Goal: Information Seeking & Learning: Learn about a topic

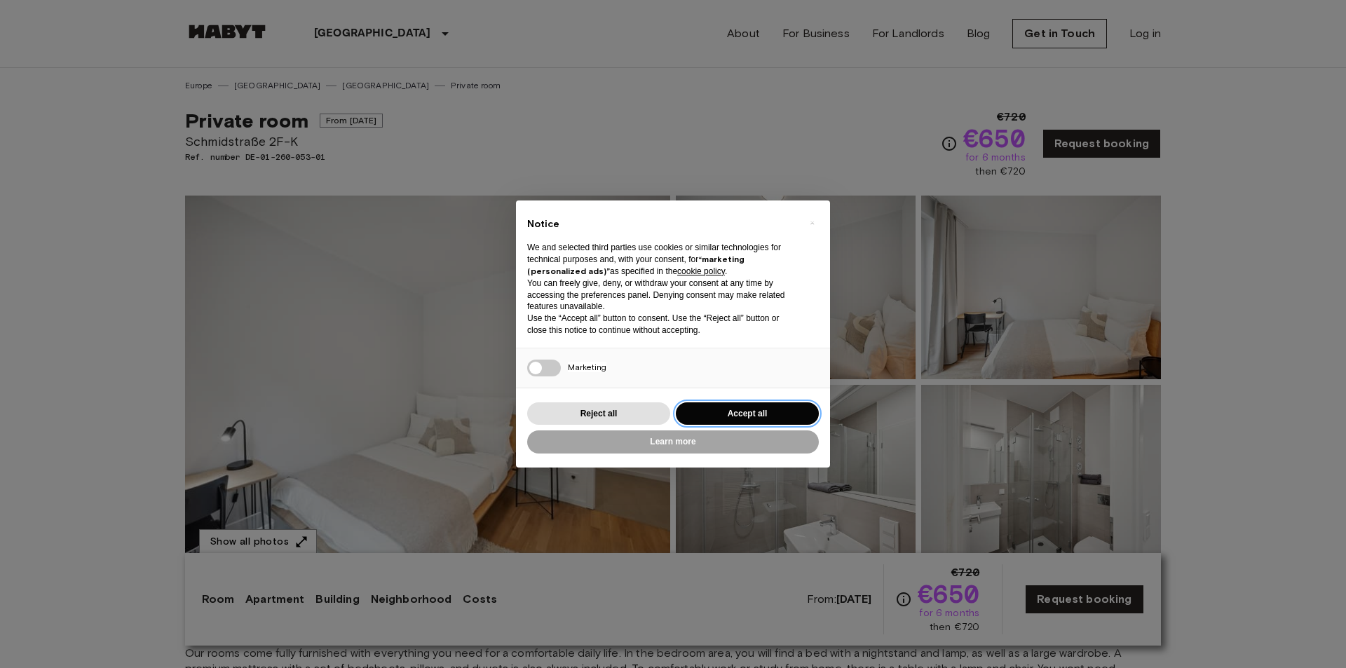
click at [757, 413] on button "Accept all" at bounding box center [747, 413] width 143 height 23
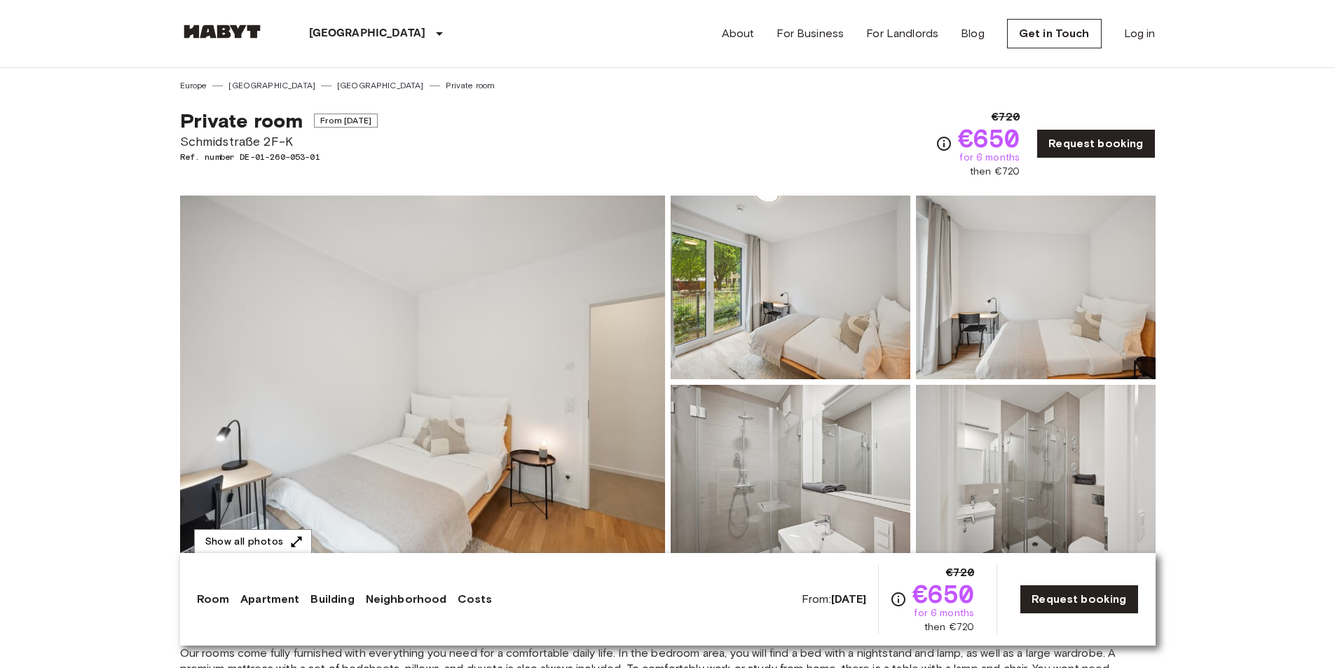
click at [512, 415] on img at bounding box center [422, 382] width 485 height 373
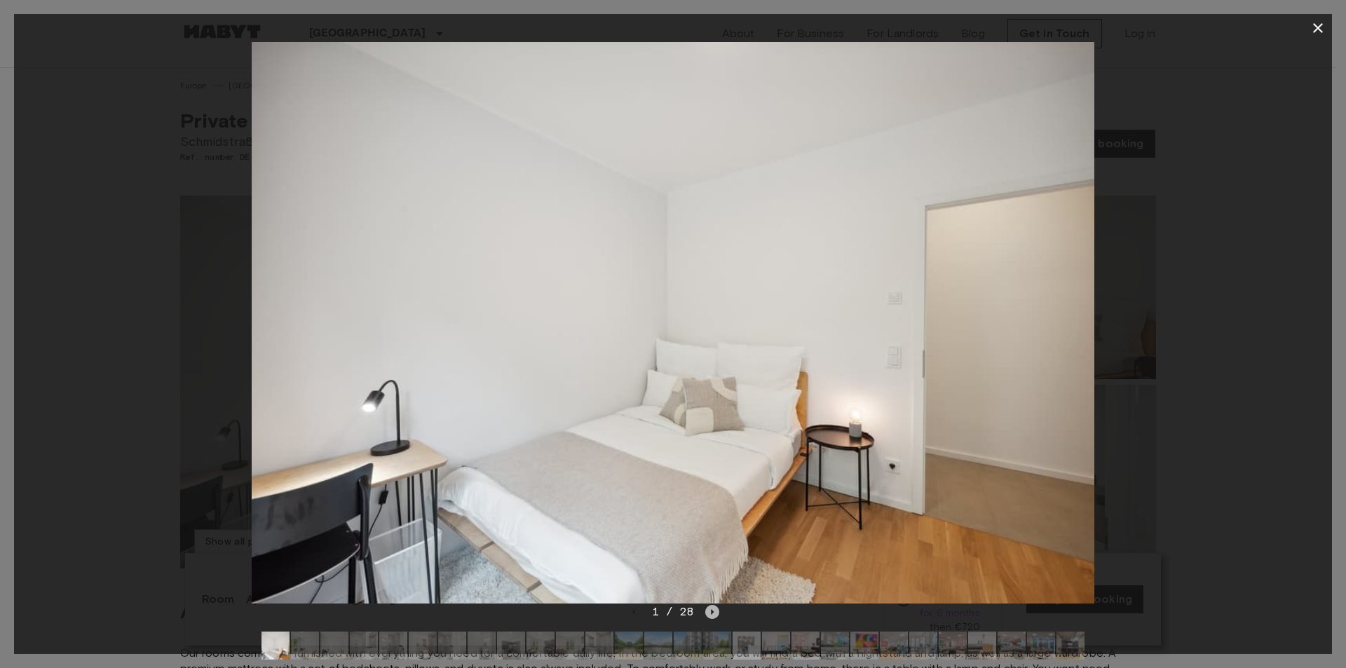
click at [715, 606] on icon "Next image" at bounding box center [712, 612] width 14 height 14
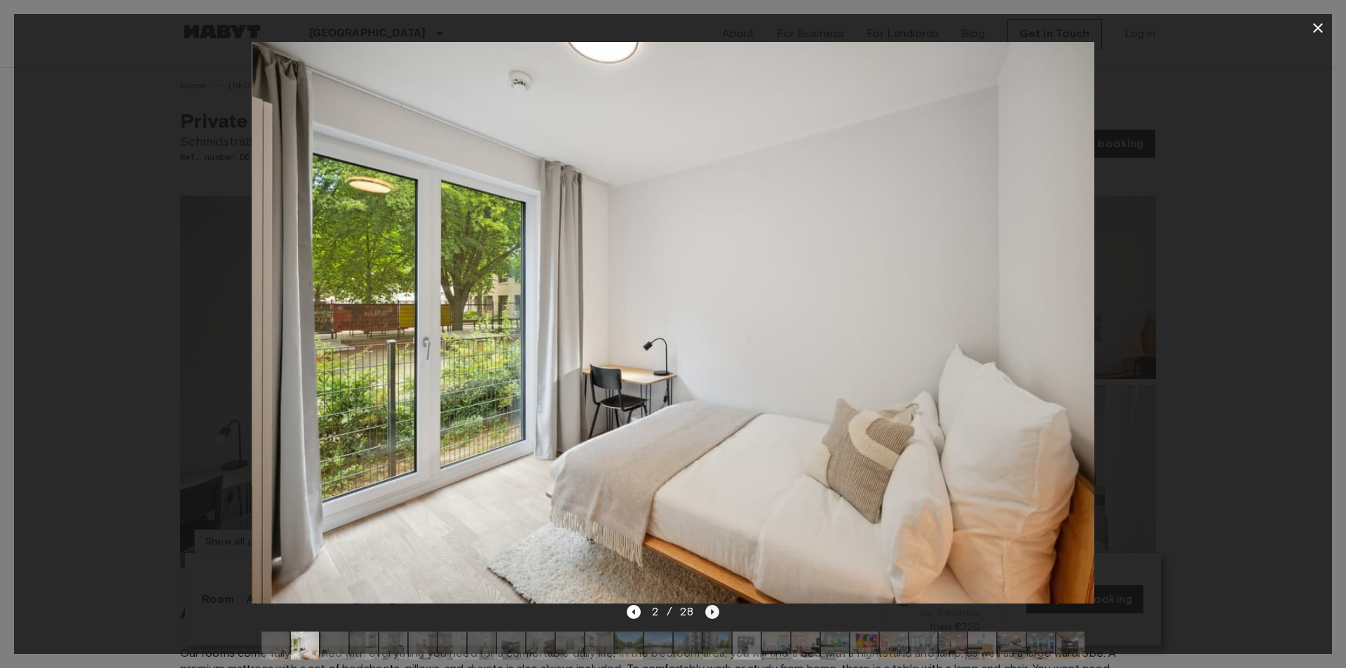
click at [715, 606] on icon "Next image" at bounding box center [712, 612] width 14 height 14
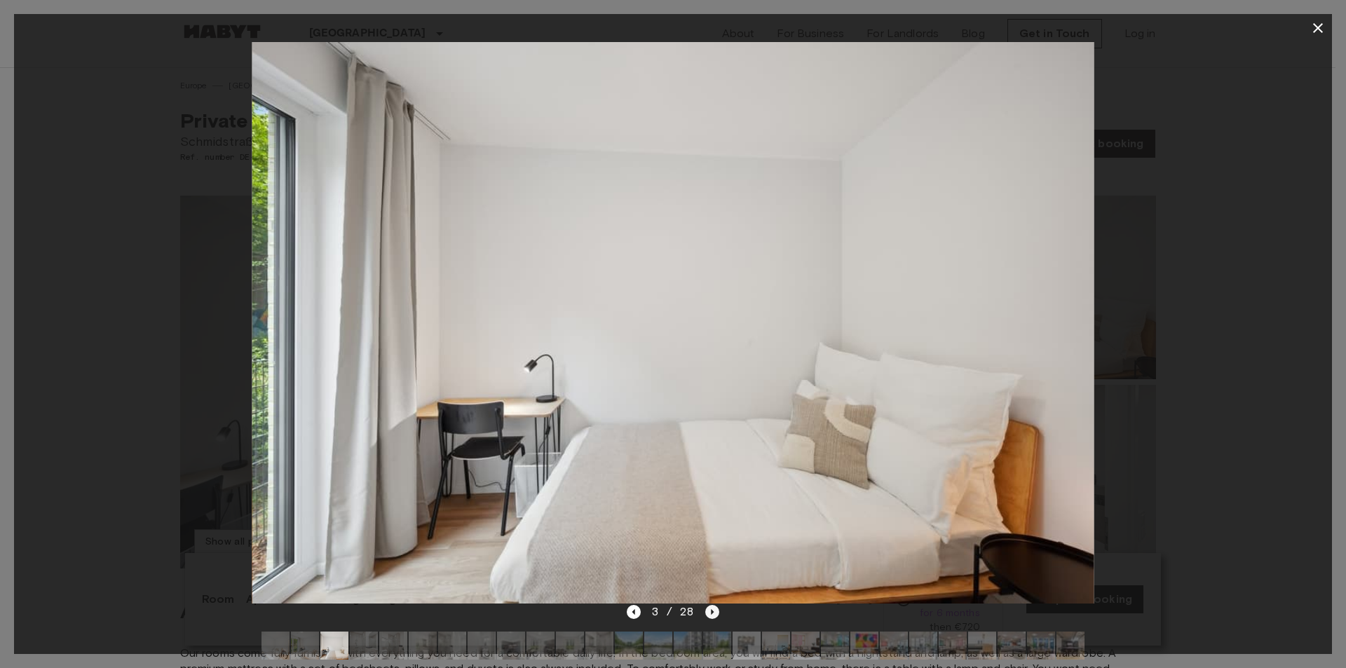
click at [715, 606] on icon "Next image" at bounding box center [712, 612] width 14 height 14
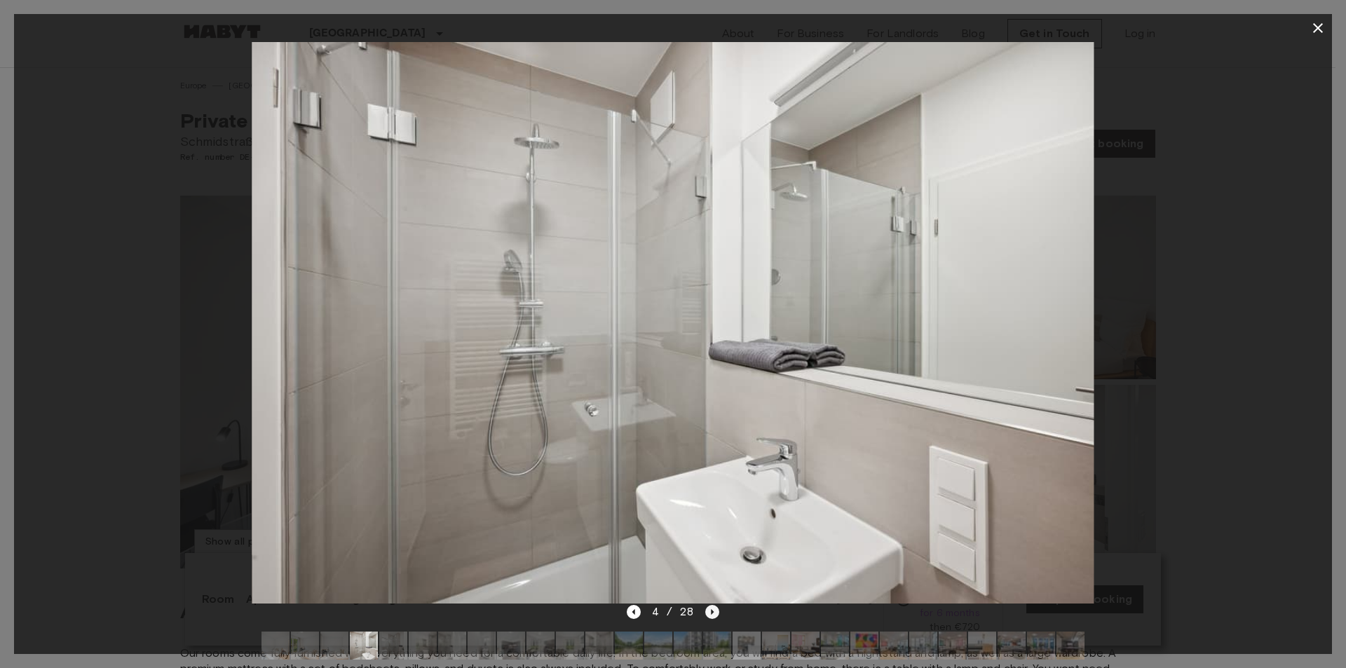
click at [715, 606] on icon "Next image" at bounding box center [712, 612] width 14 height 14
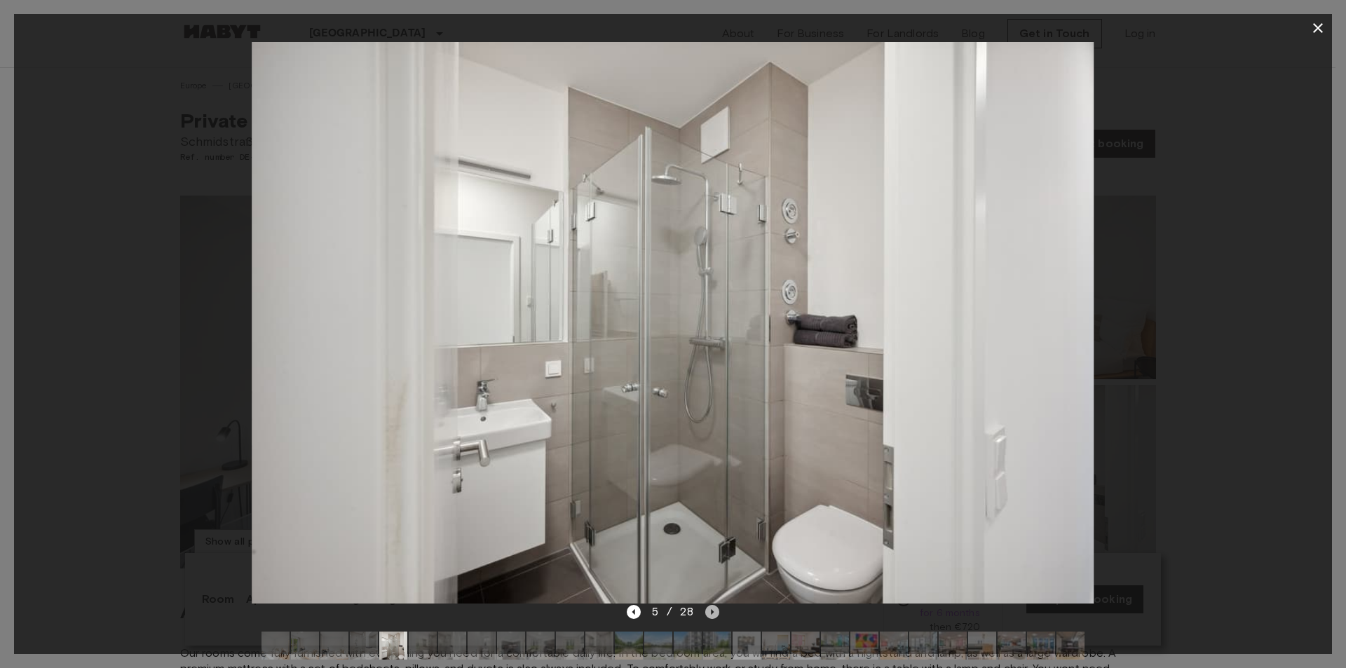
click at [715, 606] on icon "Next image" at bounding box center [712, 612] width 14 height 14
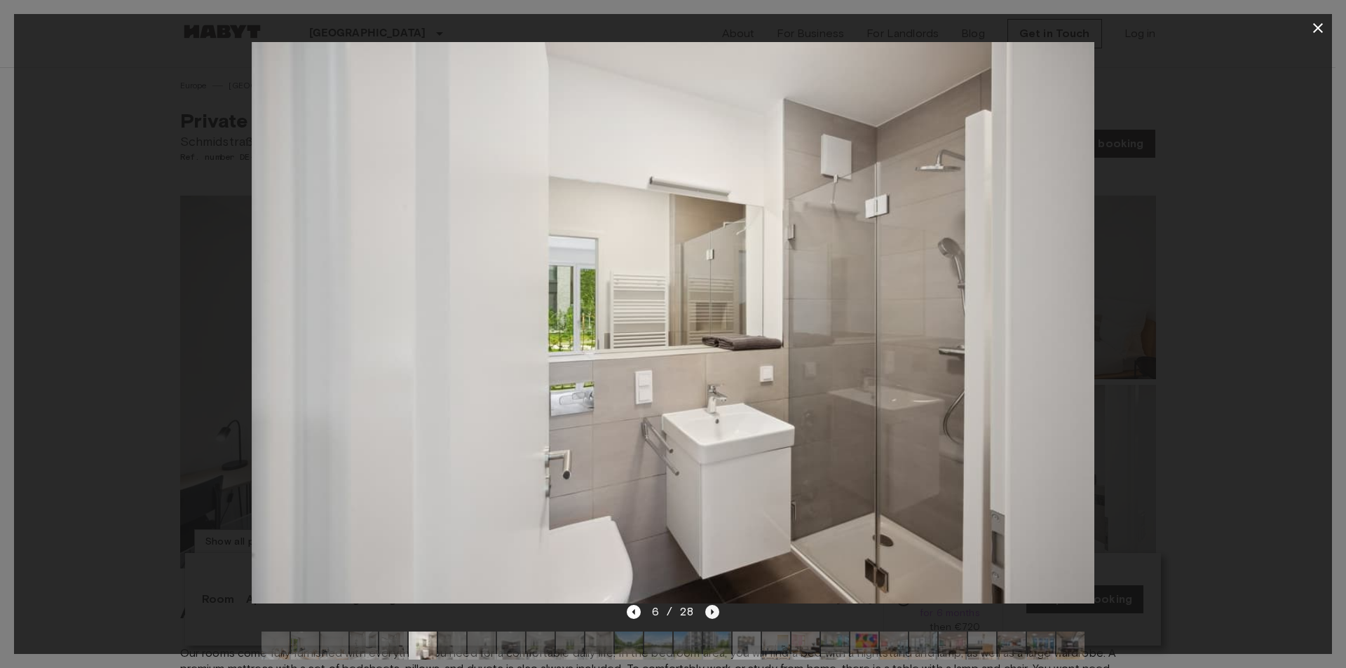
click at [715, 606] on icon "Next image" at bounding box center [712, 612] width 14 height 14
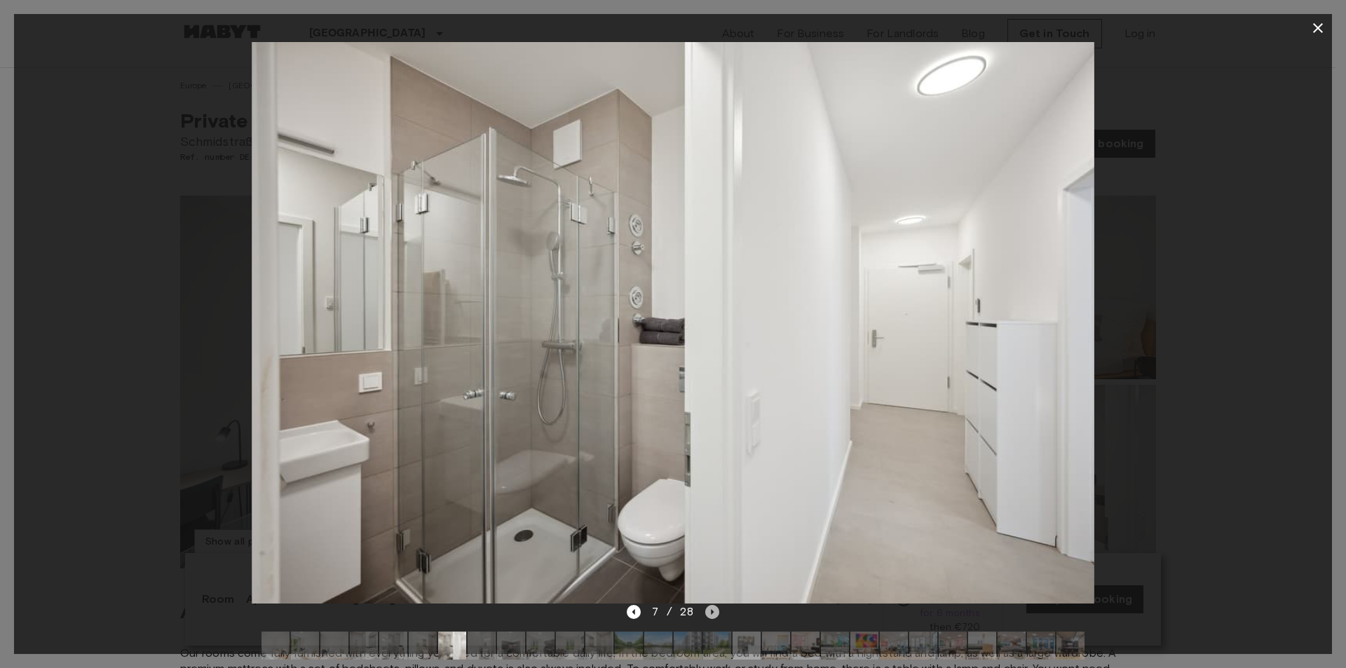
click at [715, 606] on icon "Next image" at bounding box center [712, 612] width 14 height 14
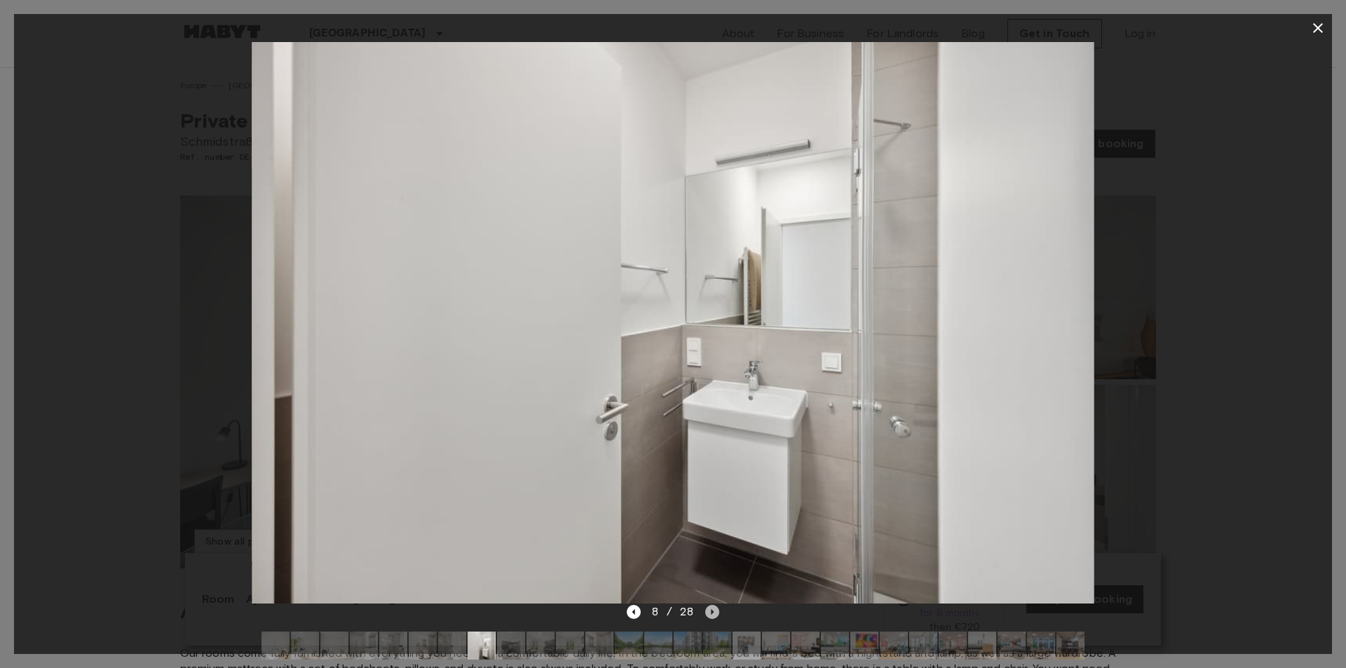
click at [715, 606] on icon "Next image" at bounding box center [712, 612] width 14 height 14
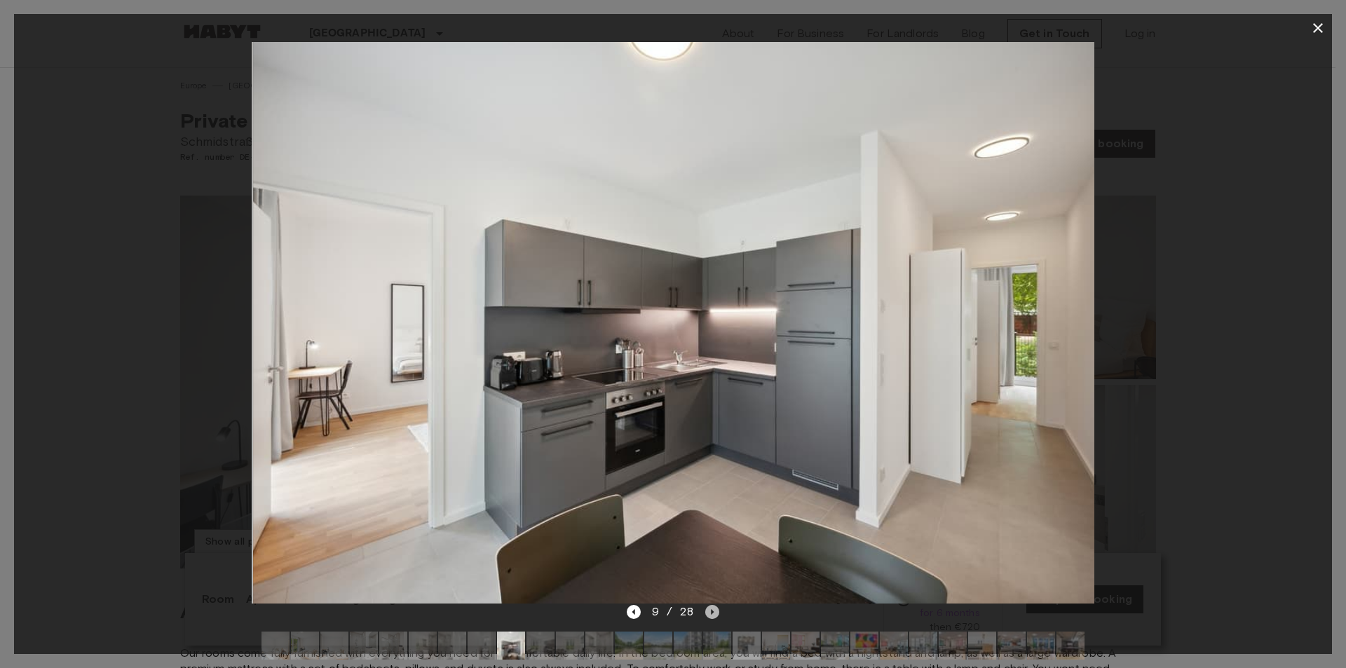
click at [716, 606] on icon "Next image" at bounding box center [712, 612] width 14 height 14
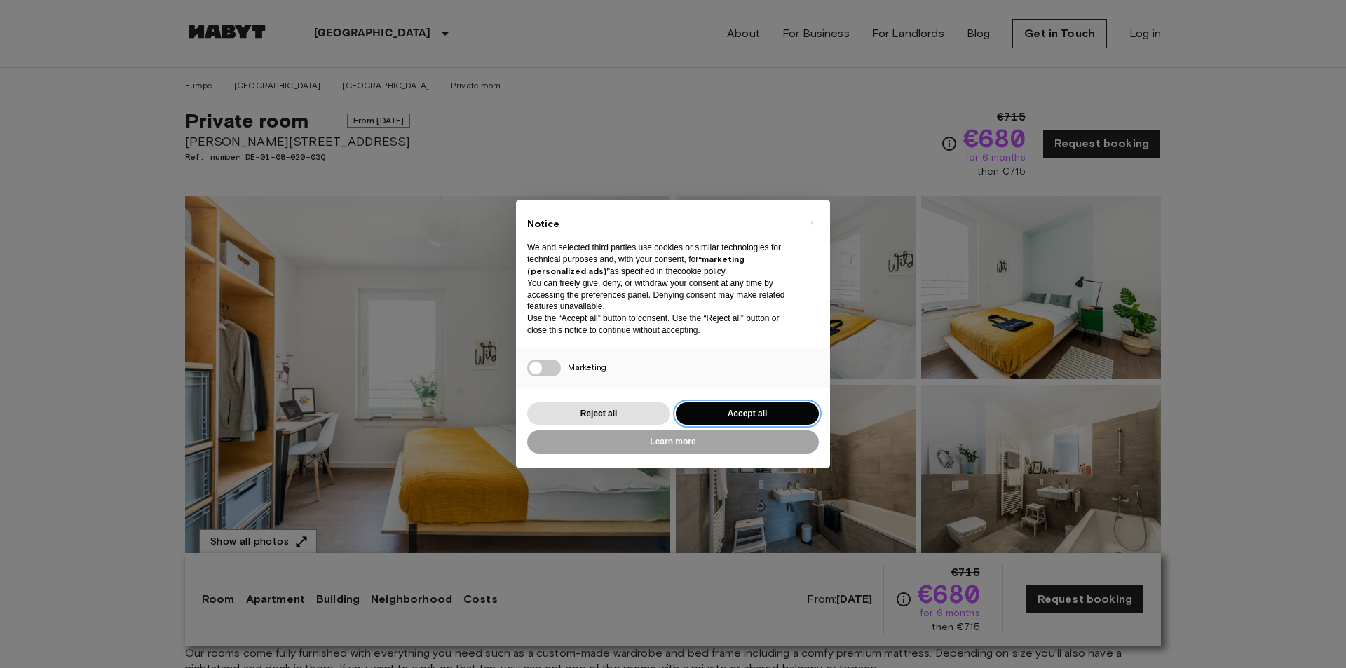
click at [754, 411] on button "Accept all" at bounding box center [747, 413] width 143 height 23
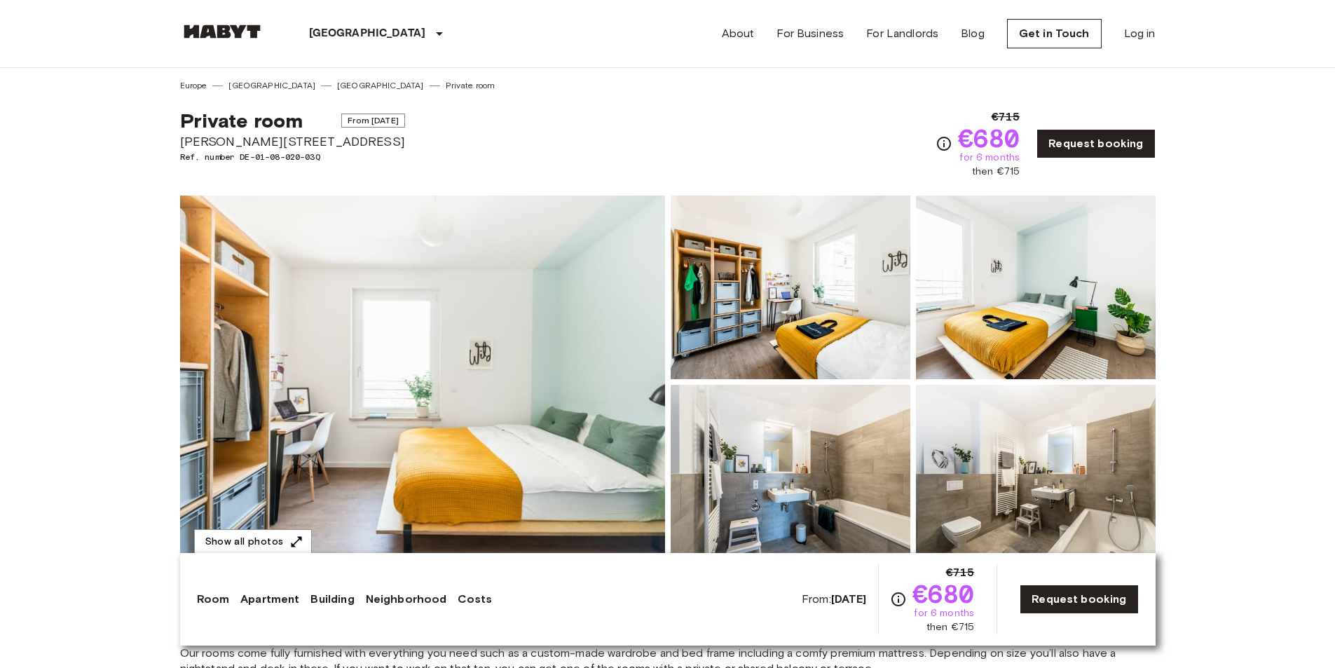
click at [536, 395] on img at bounding box center [422, 382] width 485 height 373
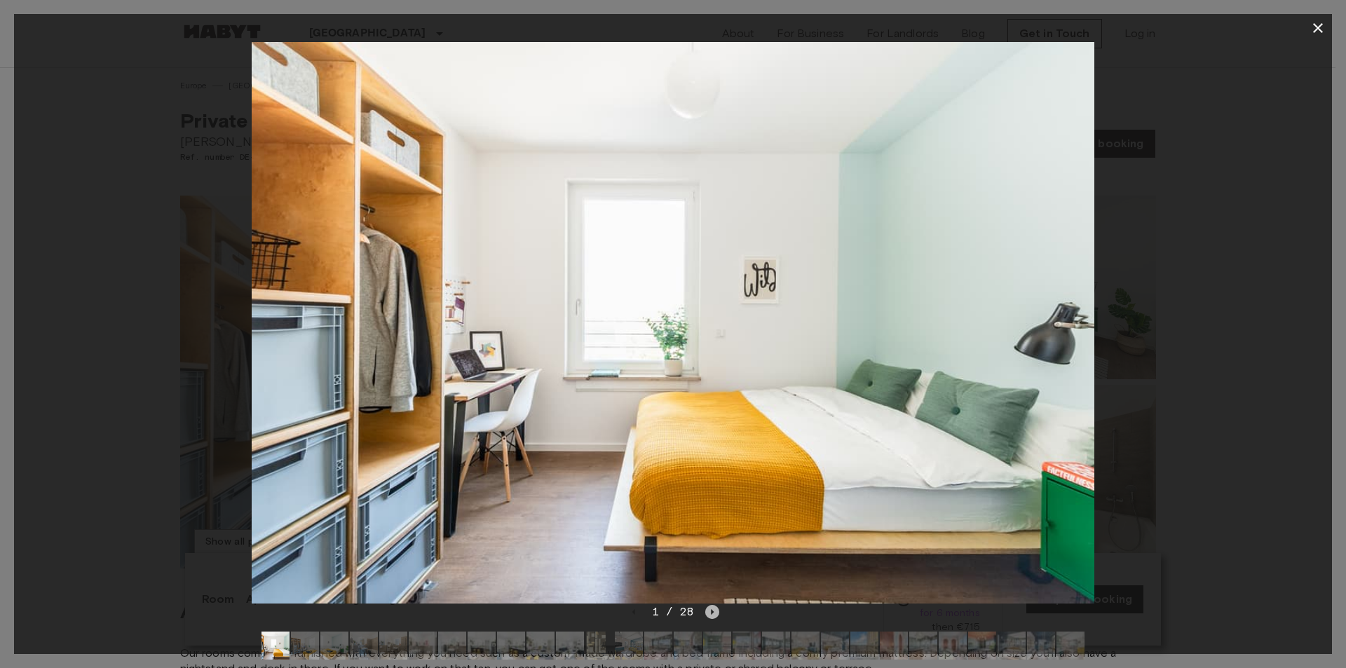
click at [714, 613] on icon "Next image" at bounding box center [712, 612] width 14 height 14
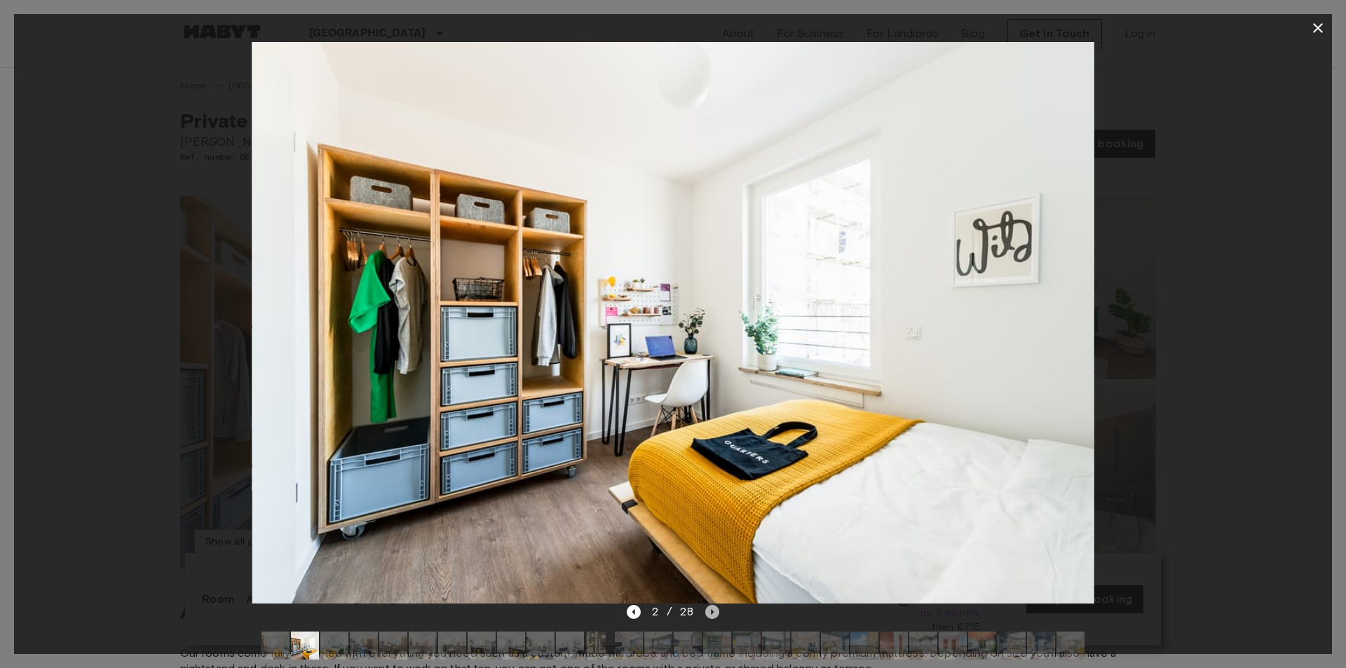
click at [713, 613] on icon "Next image" at bounding box center [712, 612] width 14 height 14
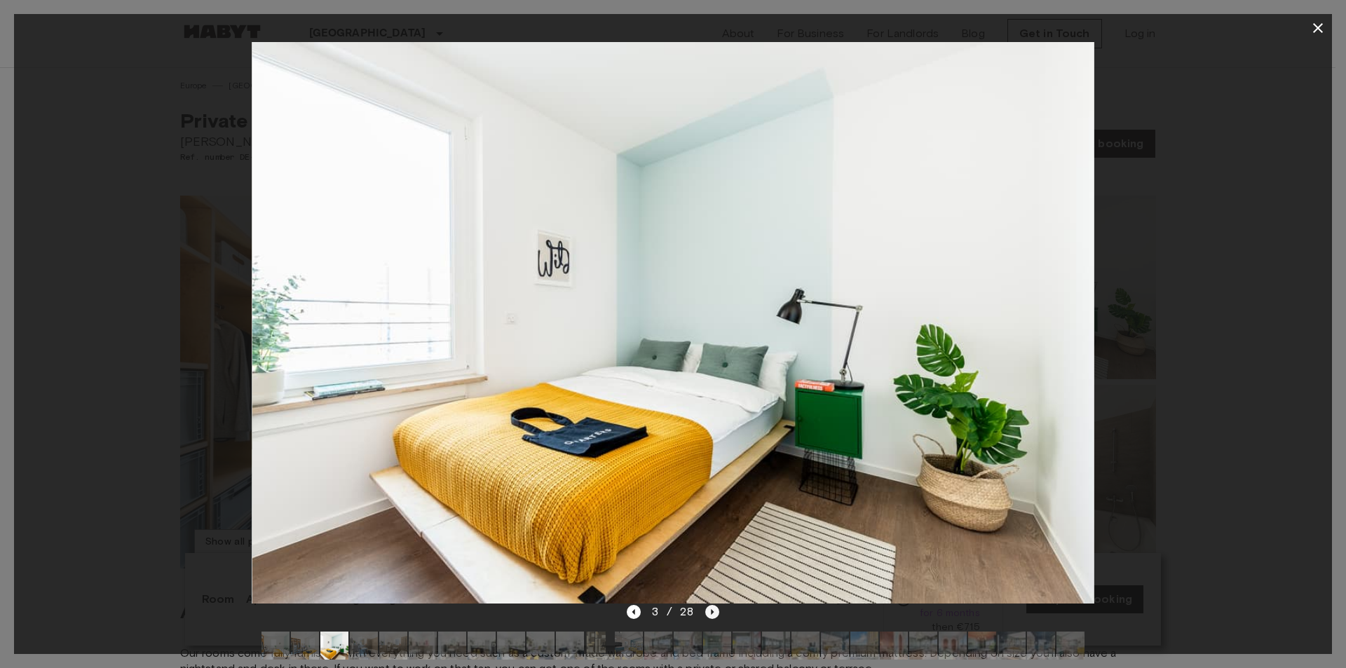
click at [713, 613] on icon "Next image" at bounding box center [712, 612] width 14 height 14
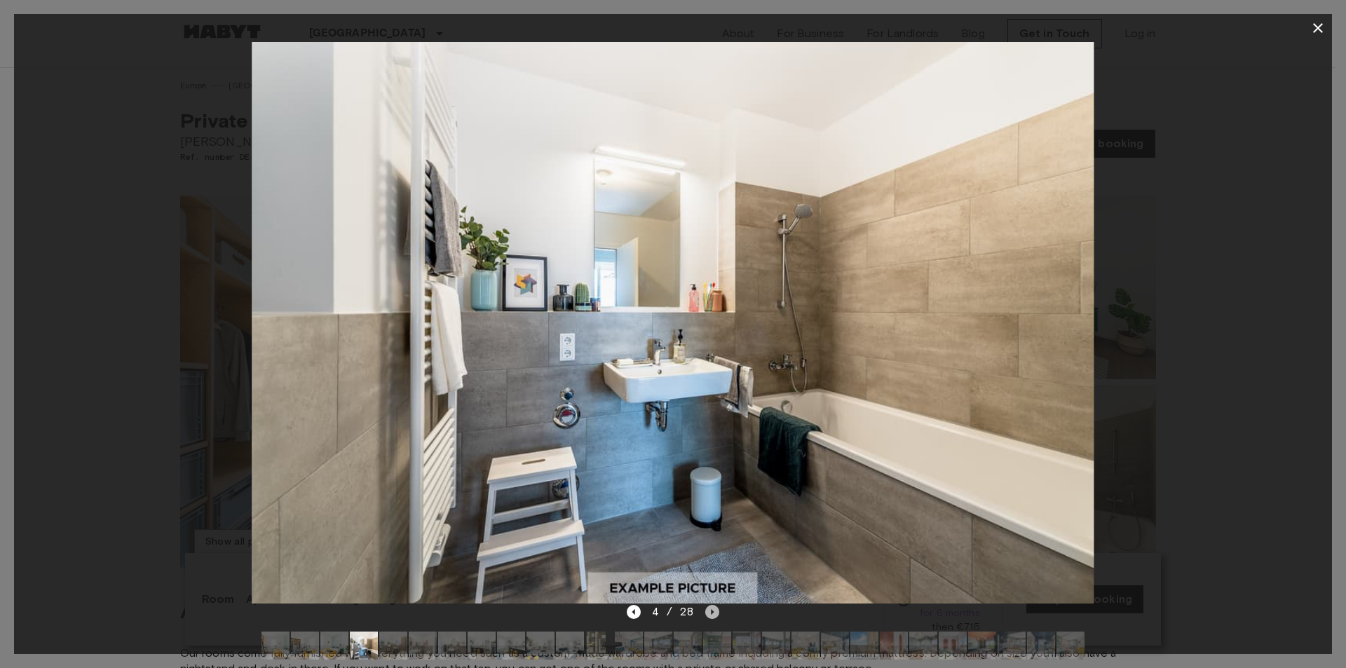
click at [713, 613] on icon "Next image" at bounding box center [712, 612] width 14 height 14
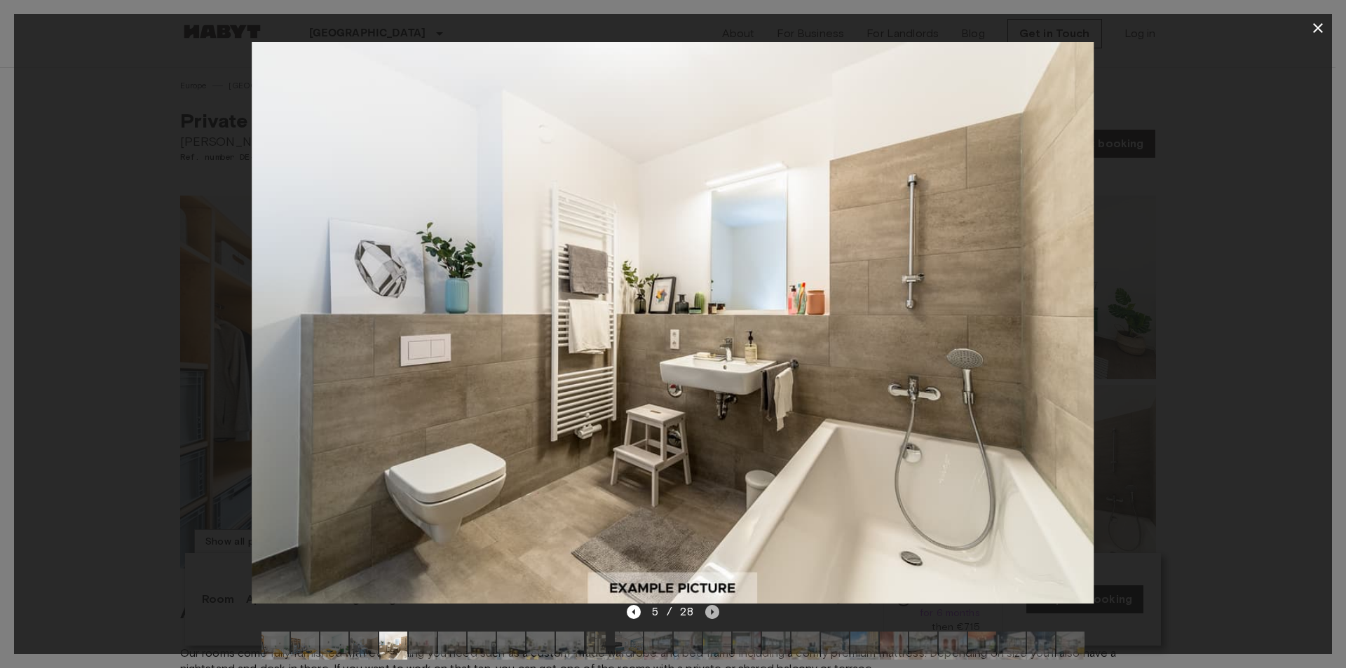
click at [713, 613] on icon "Next image" at bounding box center [712, 612] width 14 height 14
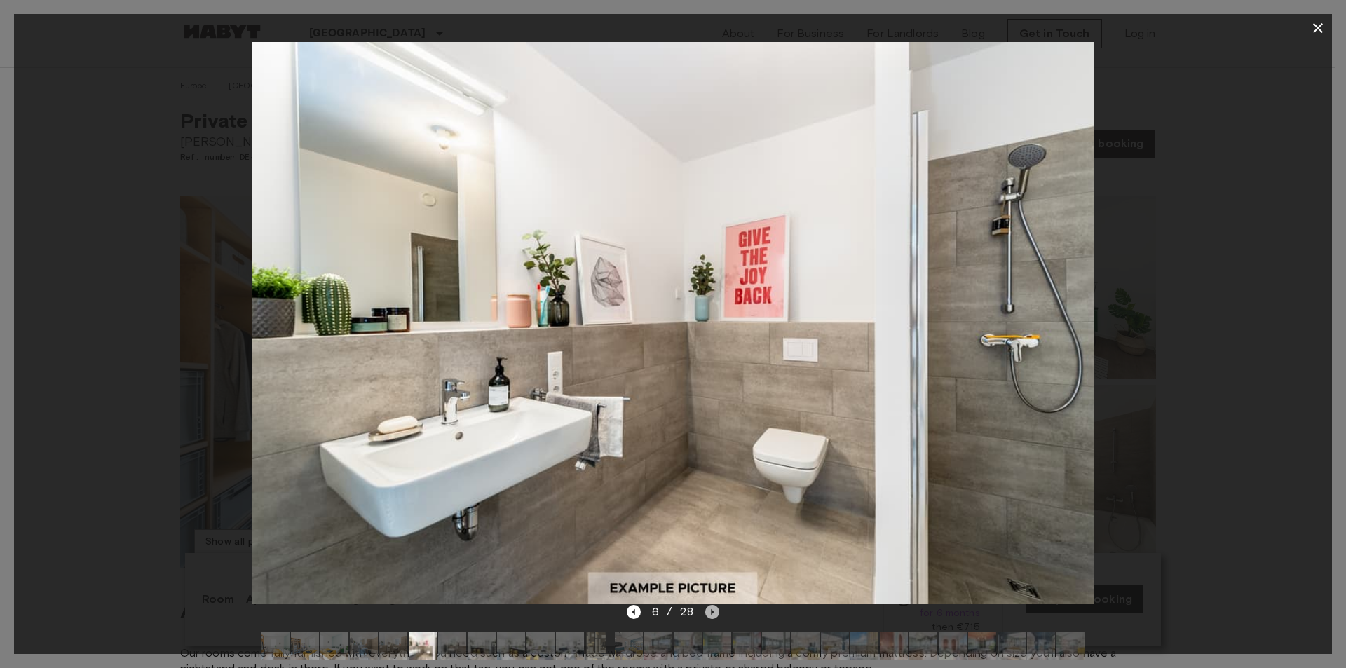
click at [713, 613] on icon "Next image" at bounding box center [712, 612] width 14 height 14
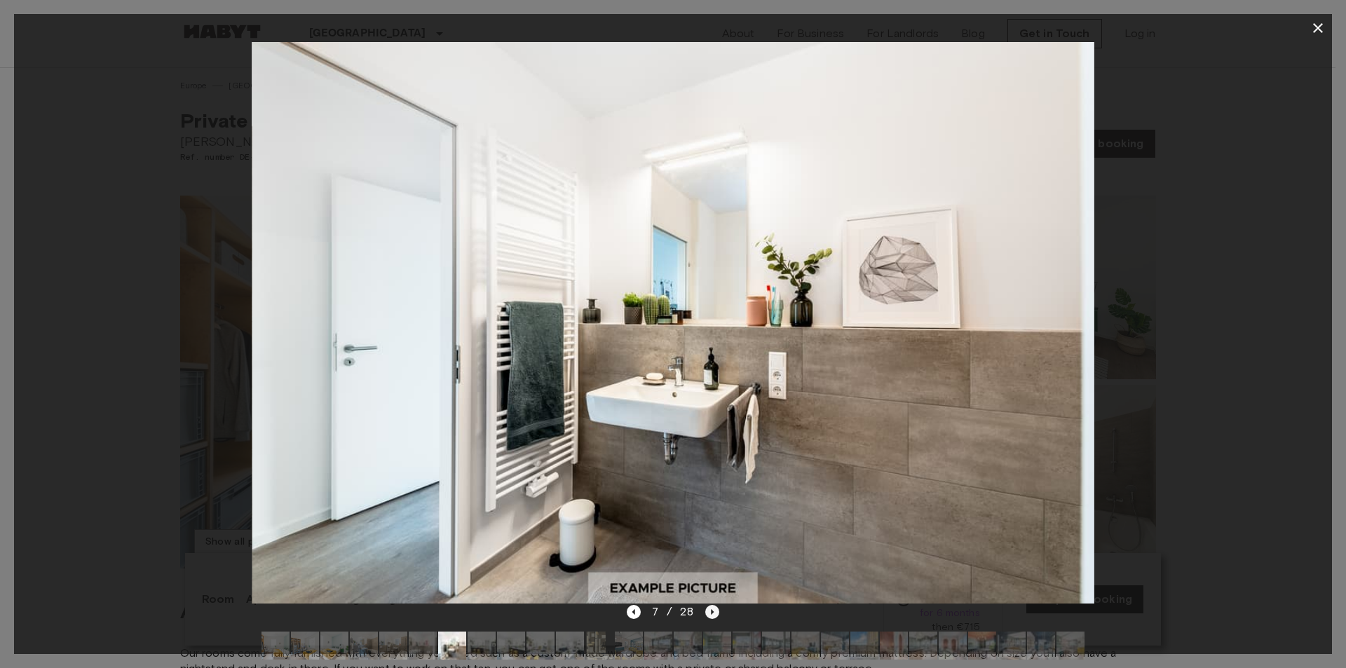
click at [714, 613] on icon "Next image" at bounding box center [712, 612] width 14 height 14
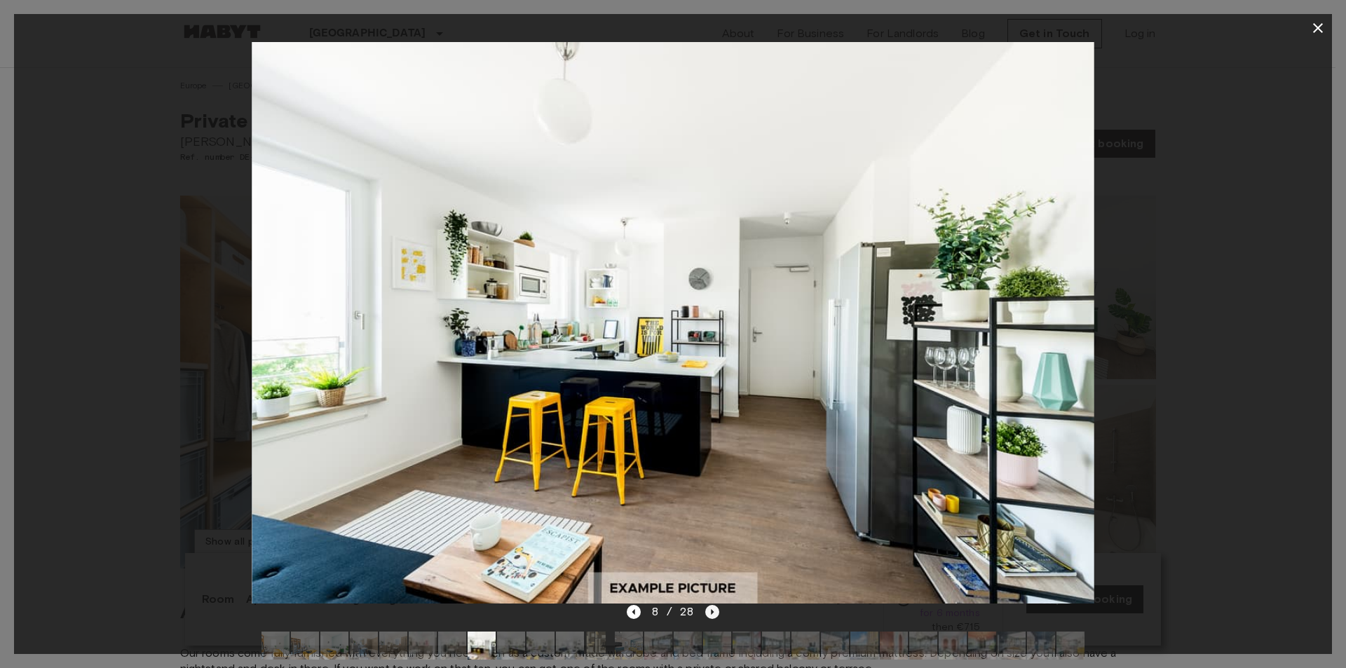
click at [714, 613] on icon "Next image" at bounding box center [712, 612] width 14 height 14
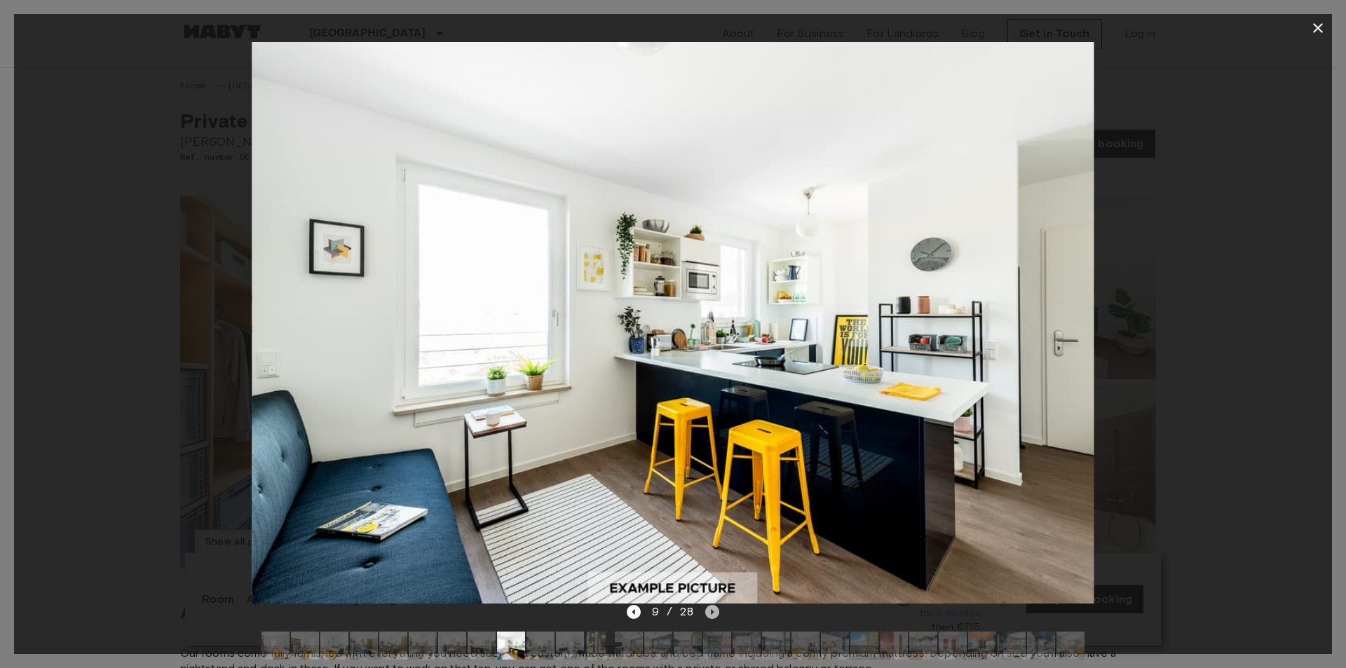
click at [714, 613] on icon "Next image" at bounding box center [712, 612] width 14 height 14
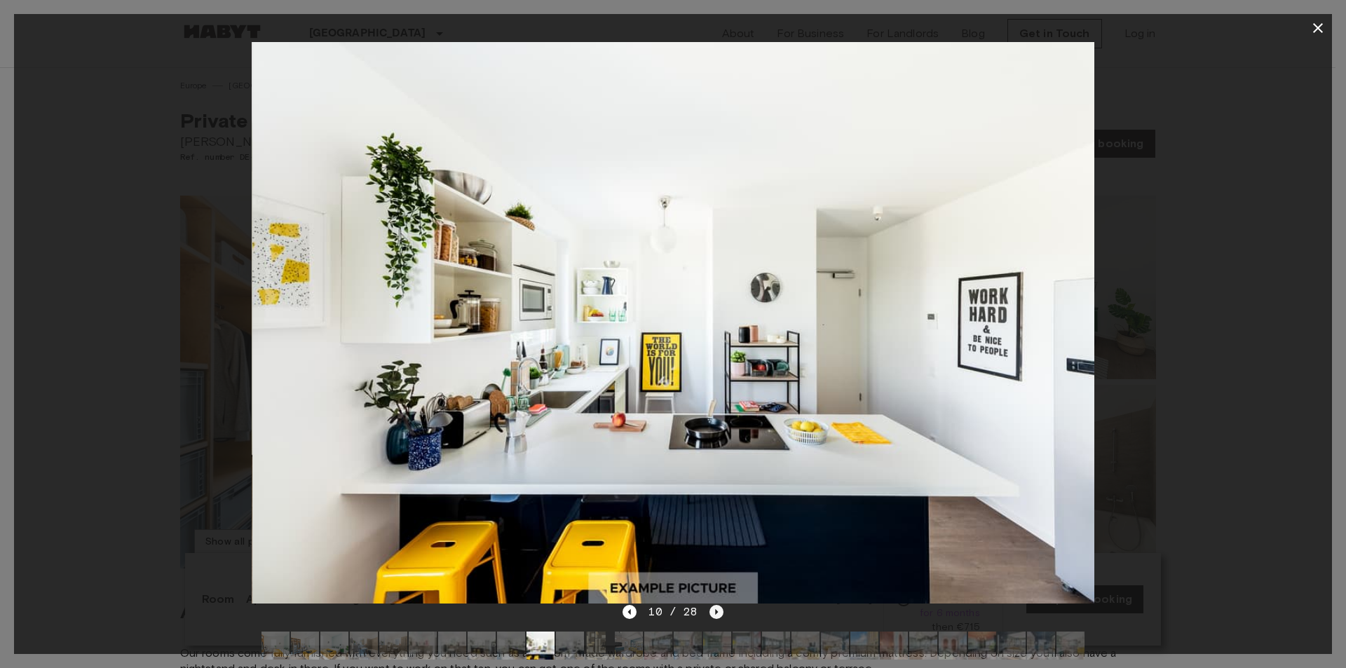
click at [715, 613] on icon "Next image" at bounding box center [716, 612] width 3 height 6
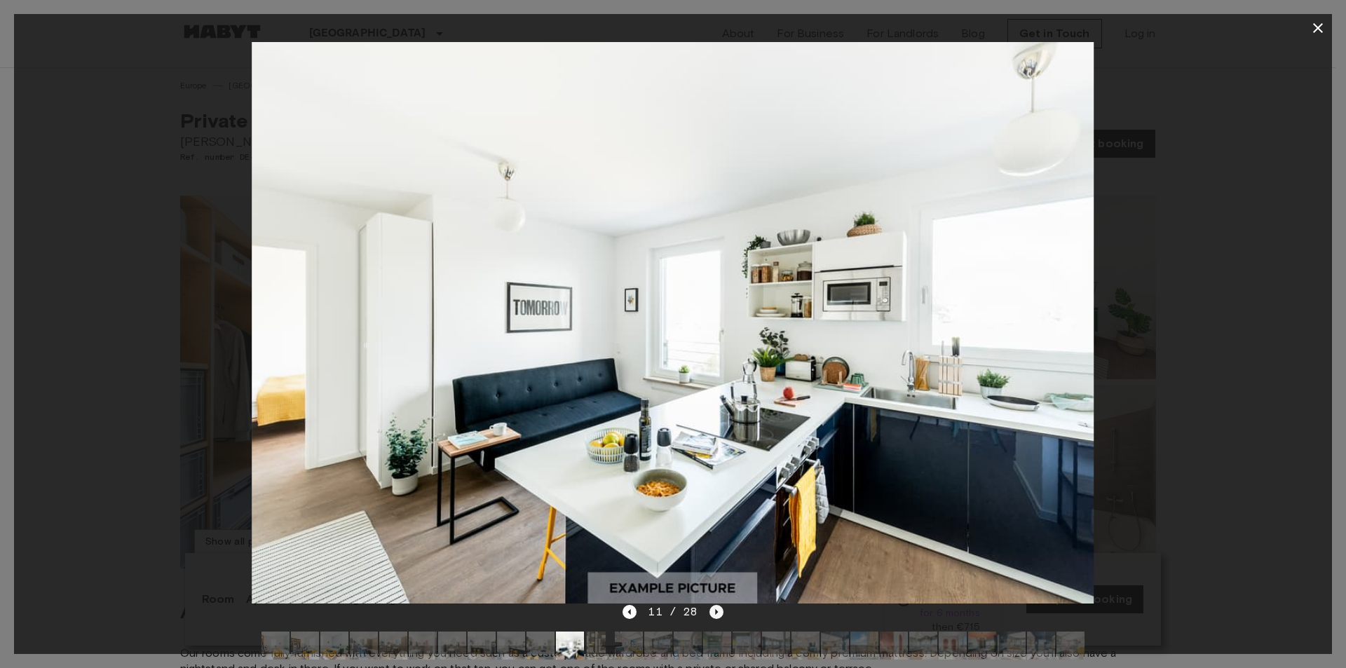
click at [715, 613] on icon "Next image" at bounding box center [716, 612] width 3 height 6
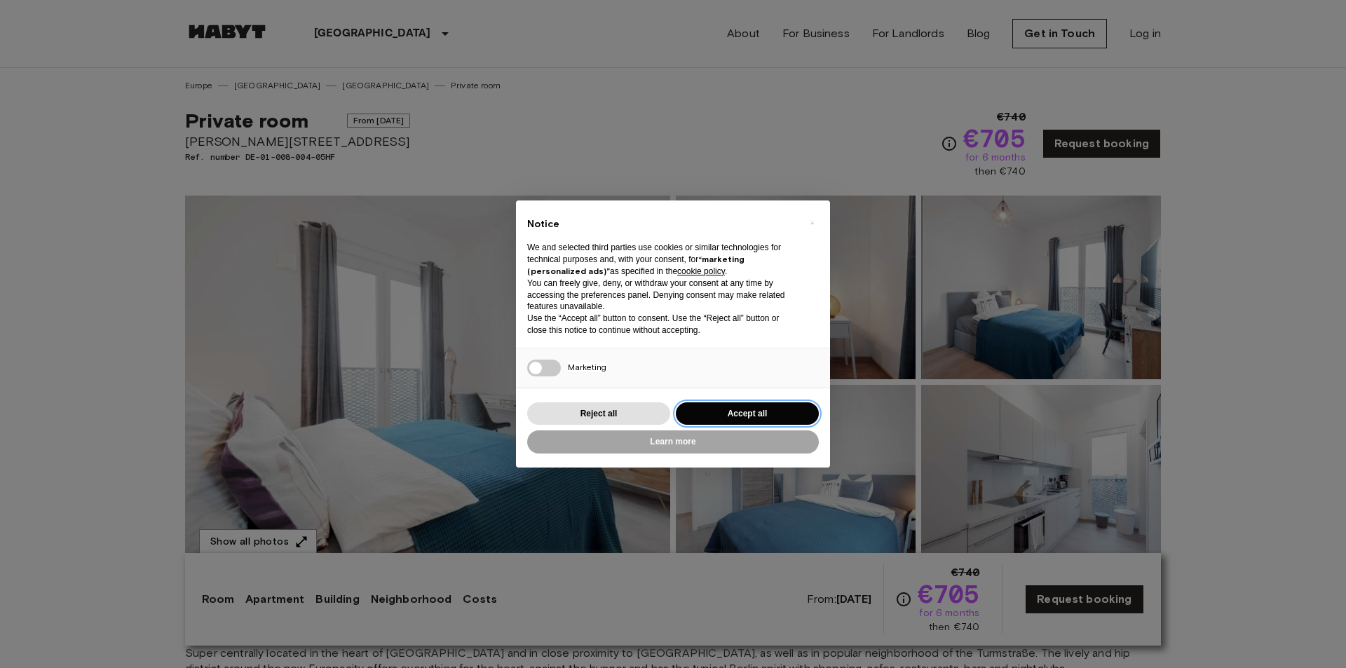
click at [768, 413] on button "Accept all" at bounding box center [747, 413] width 143 height 23
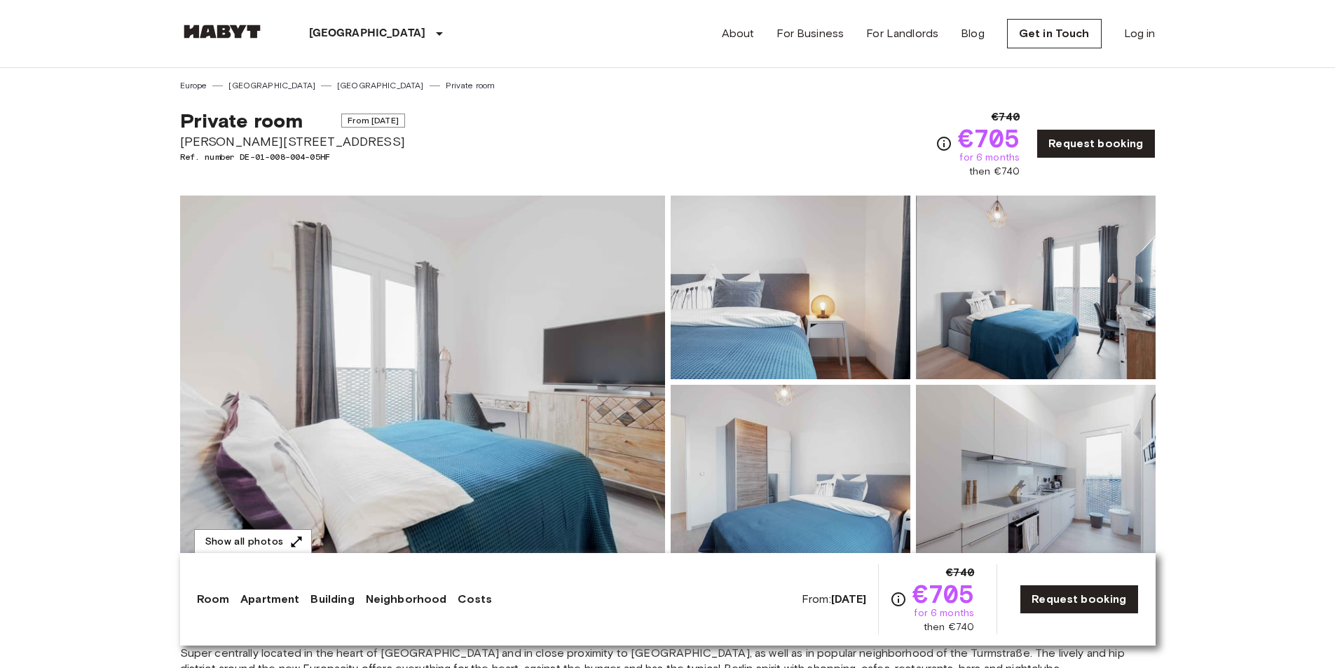
click at [484, 339] on img at bounding box center [422, 382] width 485 height 373
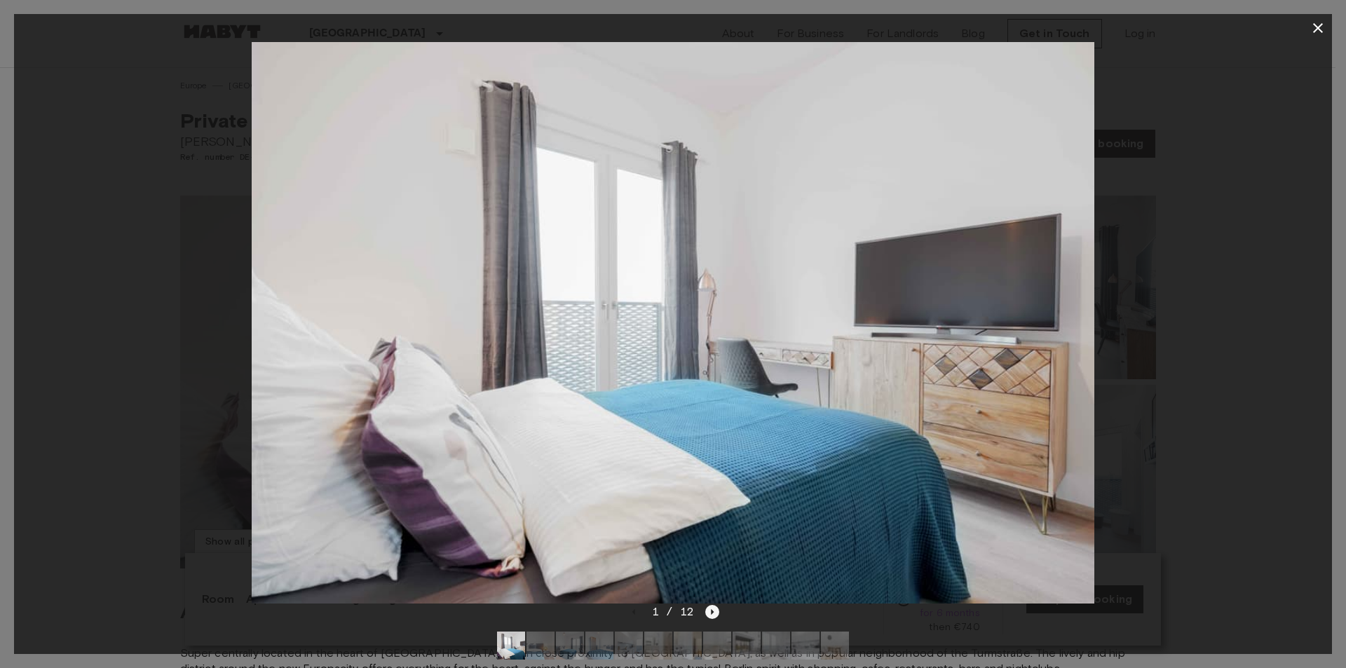
click at [711, 613] on icon "Next image" at bounding box center [712, 612] width 3 height 6
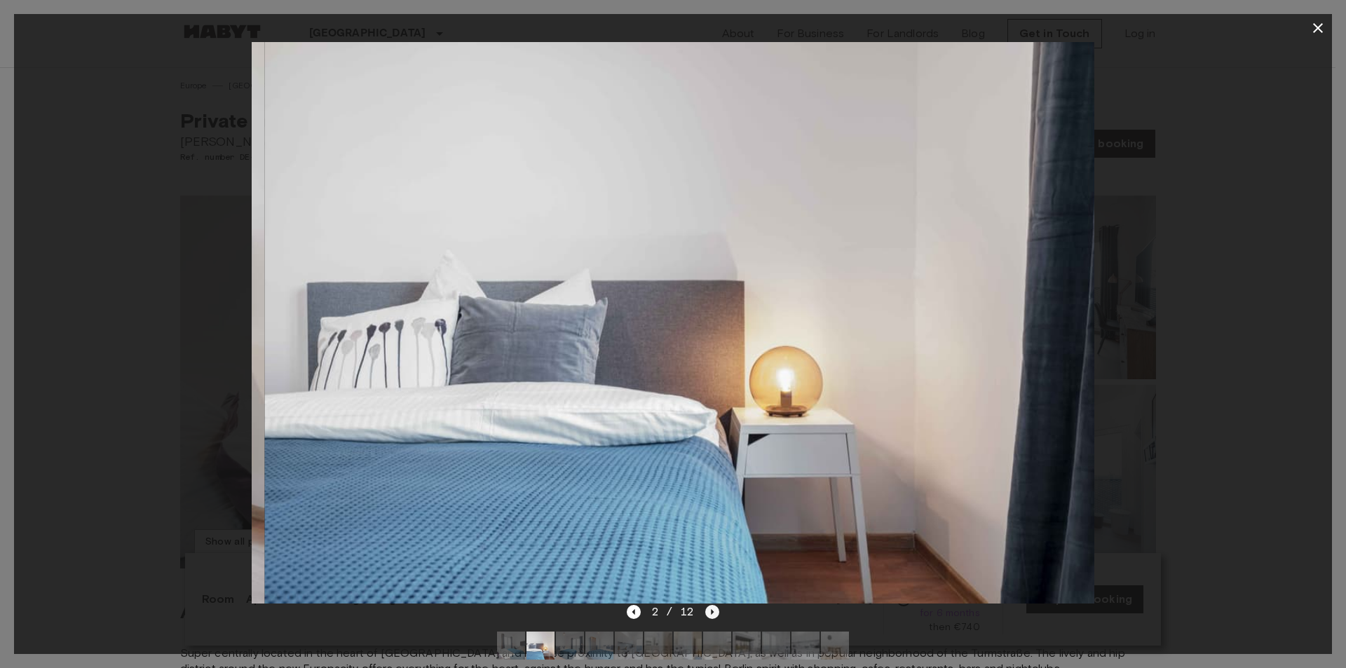
click at [711, 613] on icon "Next image" at bounding box center [712, 612] width 3 height 6
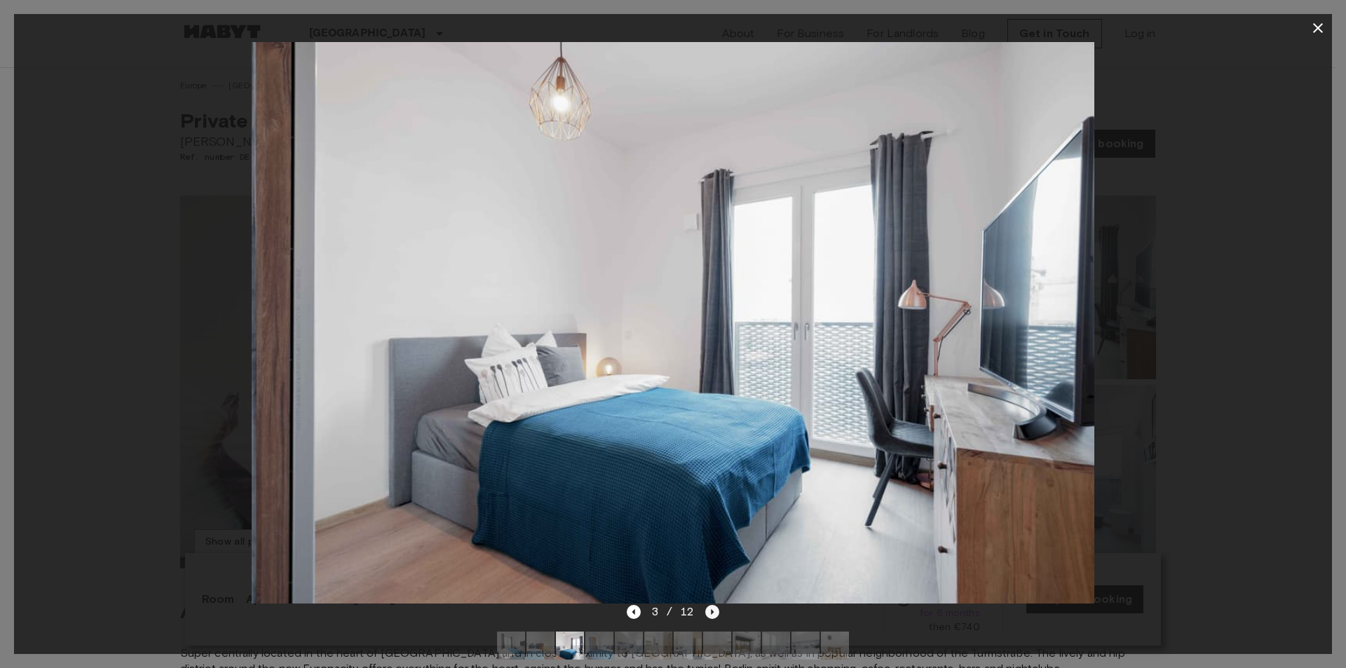
click at [711, 613] on icon "Next image" at bounding box center [712, 612] width 3 height 6
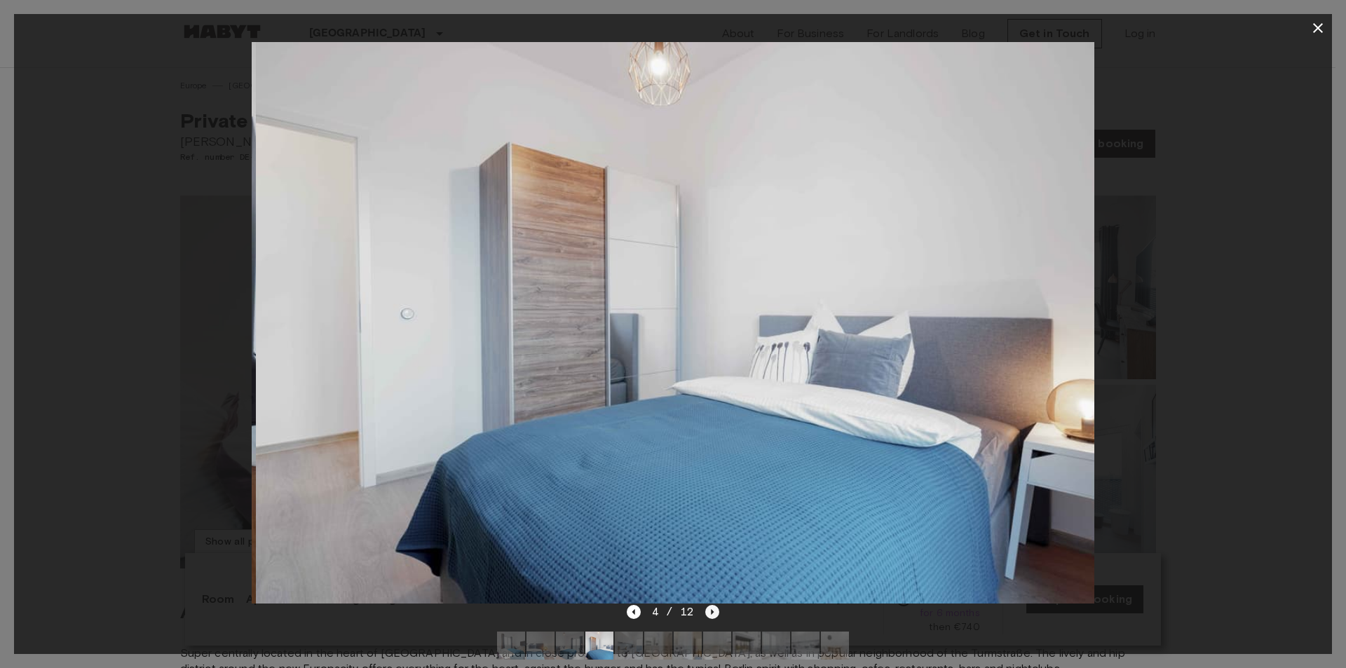
click at [711, 613] on icon "Next image" at bounding box center [712, 612] width 3 height 6
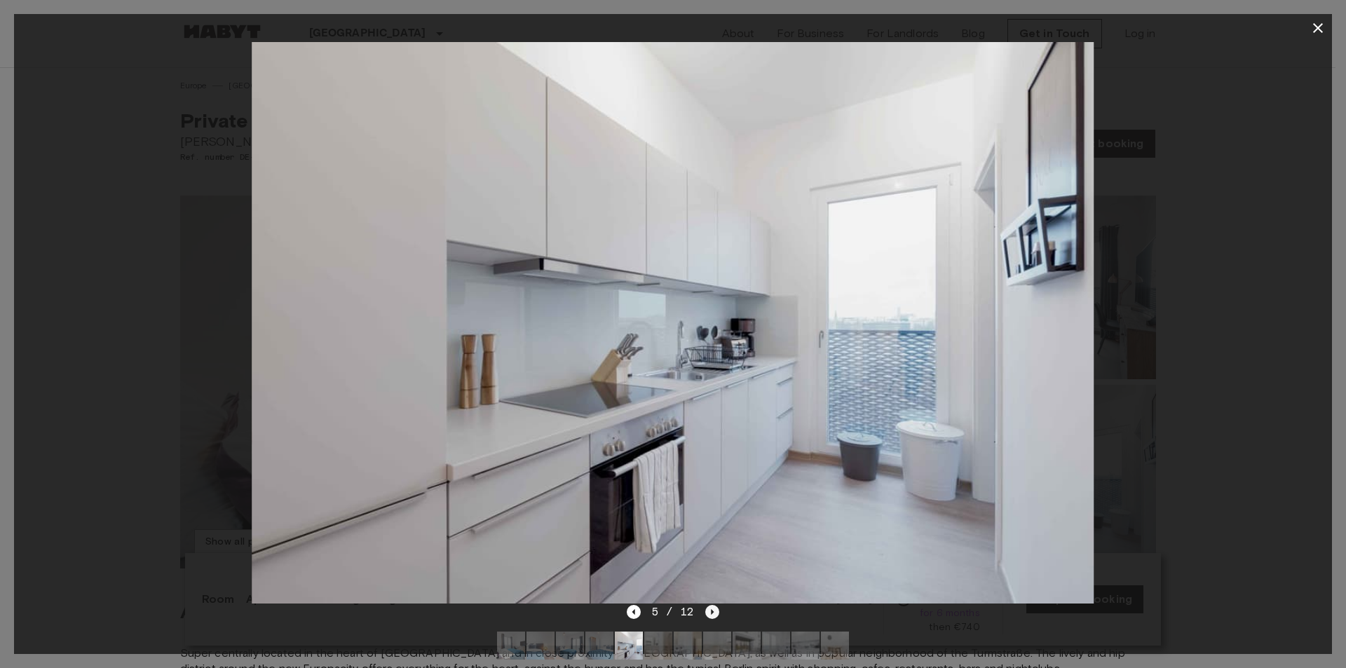
click at [711, 613] on icon "Next image" at bounding box center [712, 612] width 3 height 6
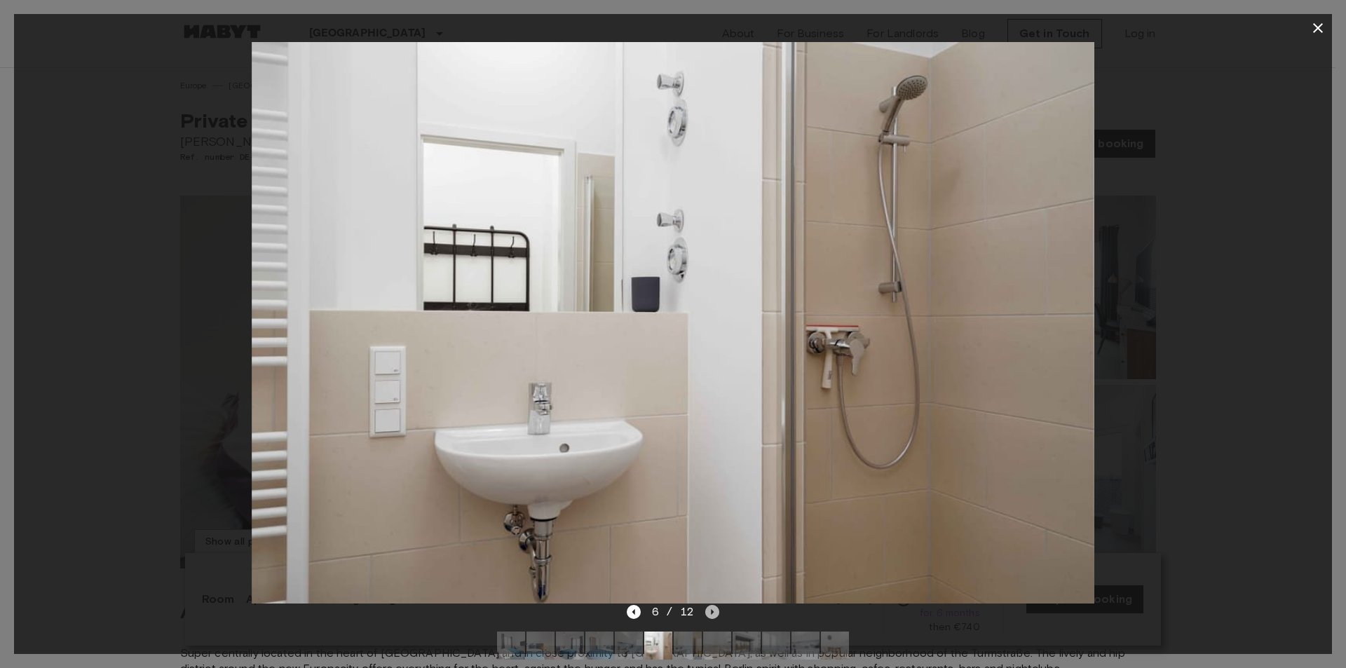
click at [711, 613] on icon "Next image" at bounding box center [712, 612] width 3 height 6
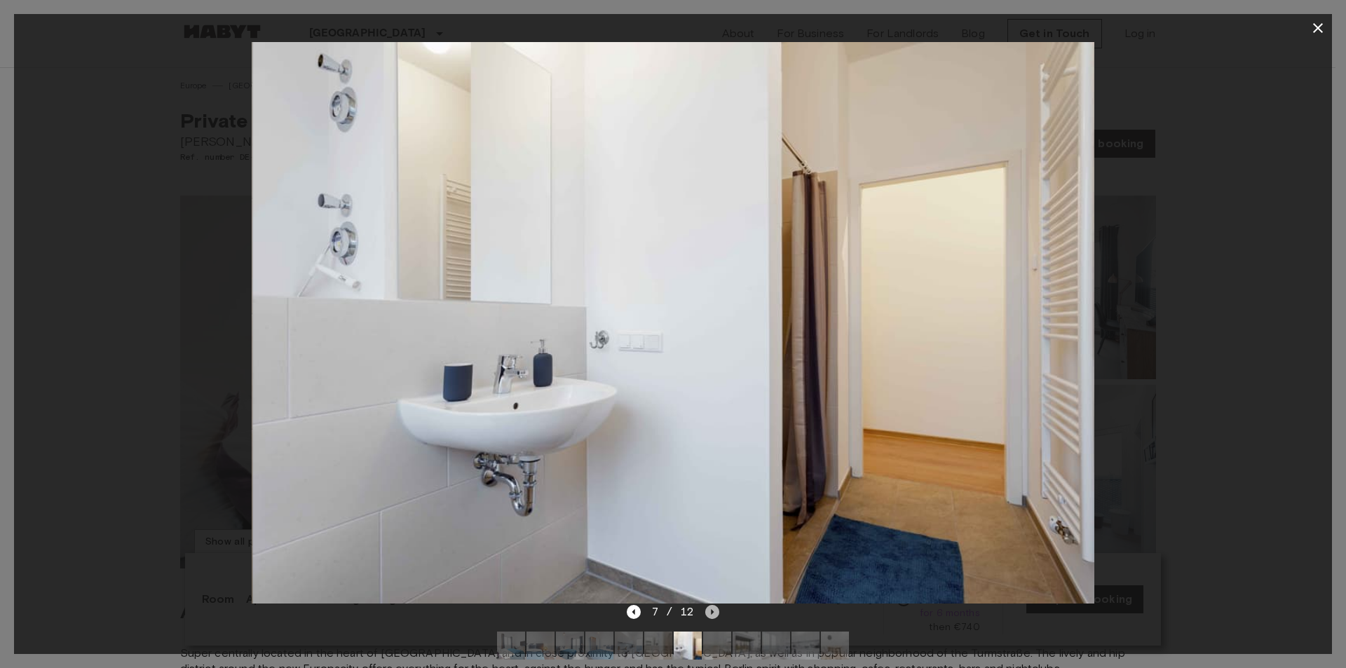
click at [711, 613] on icon "Next image" at bounding box center [712, 612] width 3 height 6
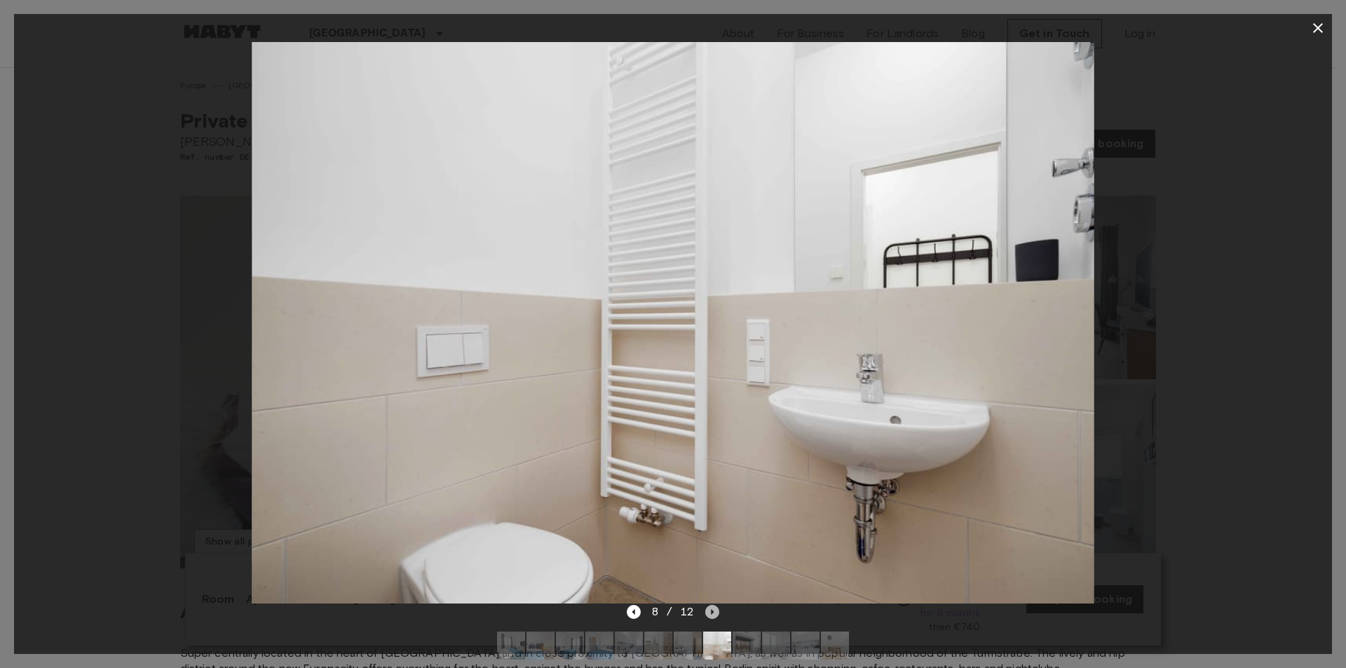
click at [715, 612] on icon "Next image" at bounding box center [712, 612] width 14 height 14
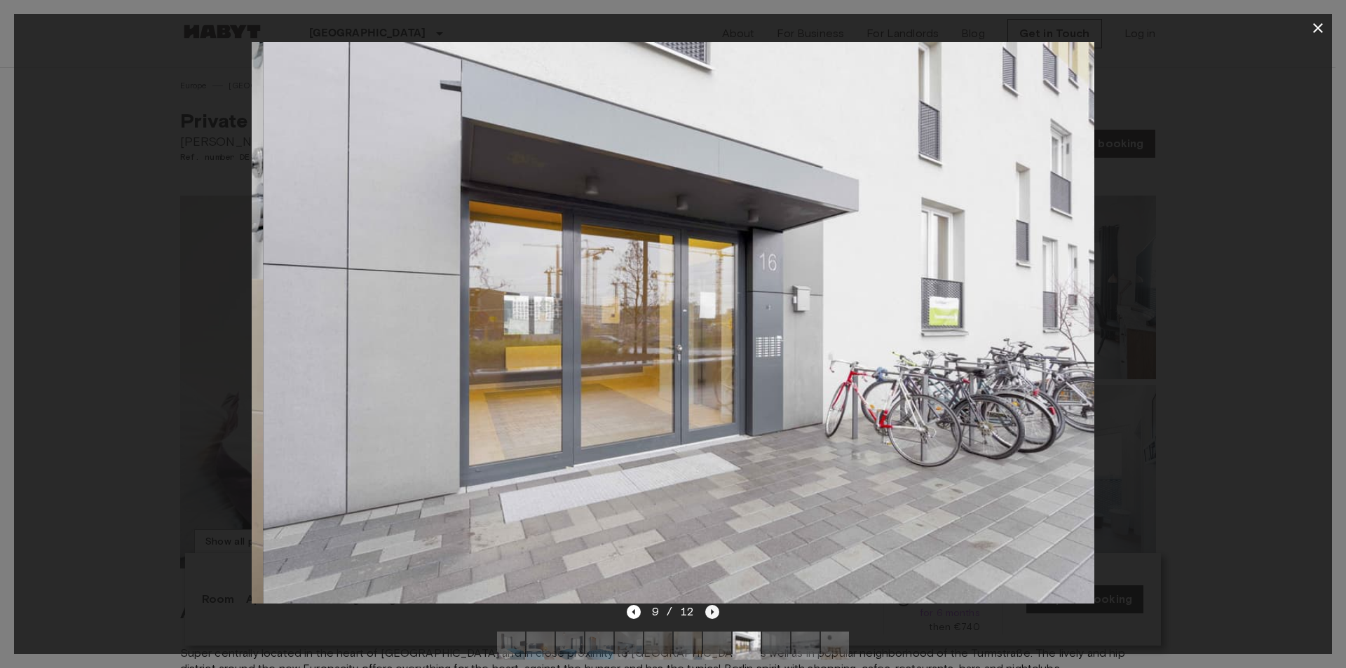
click at [715, 612] on icon "Next image" at bounding box center [712, 612] width 14 height 14
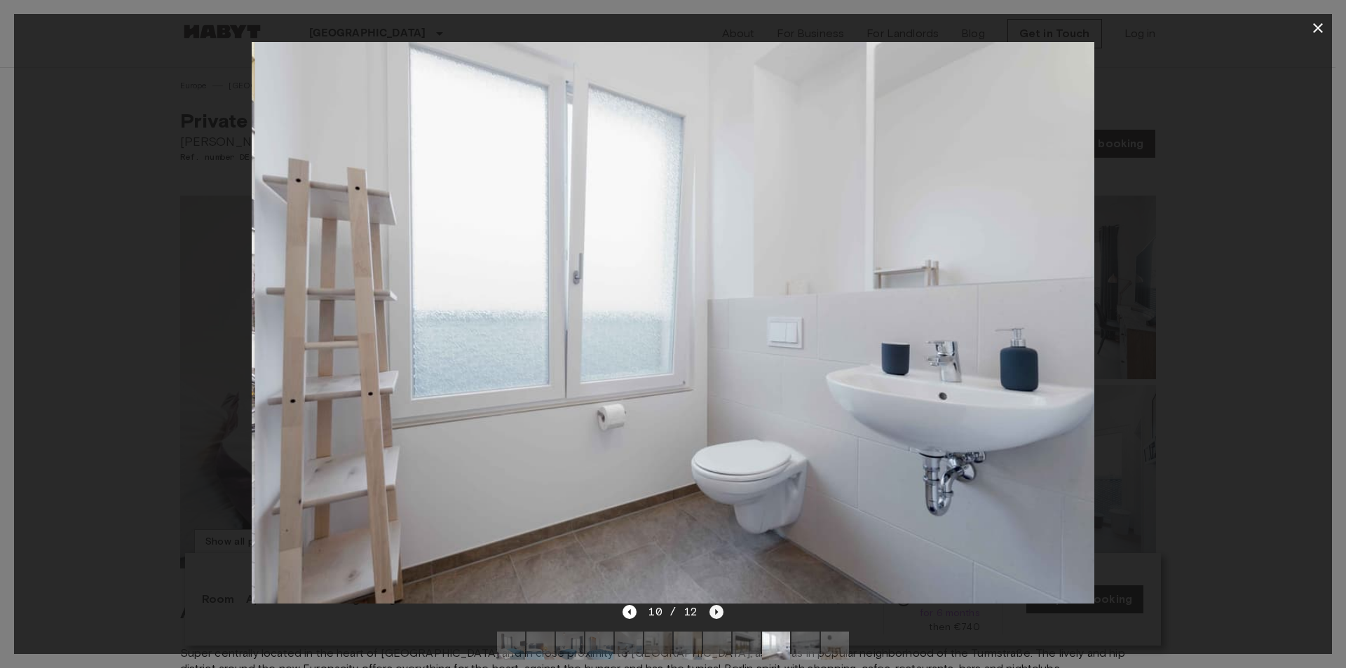
click at [715, 612] on icon "Next image" at bounding box center [716, 612] width 3 height 6
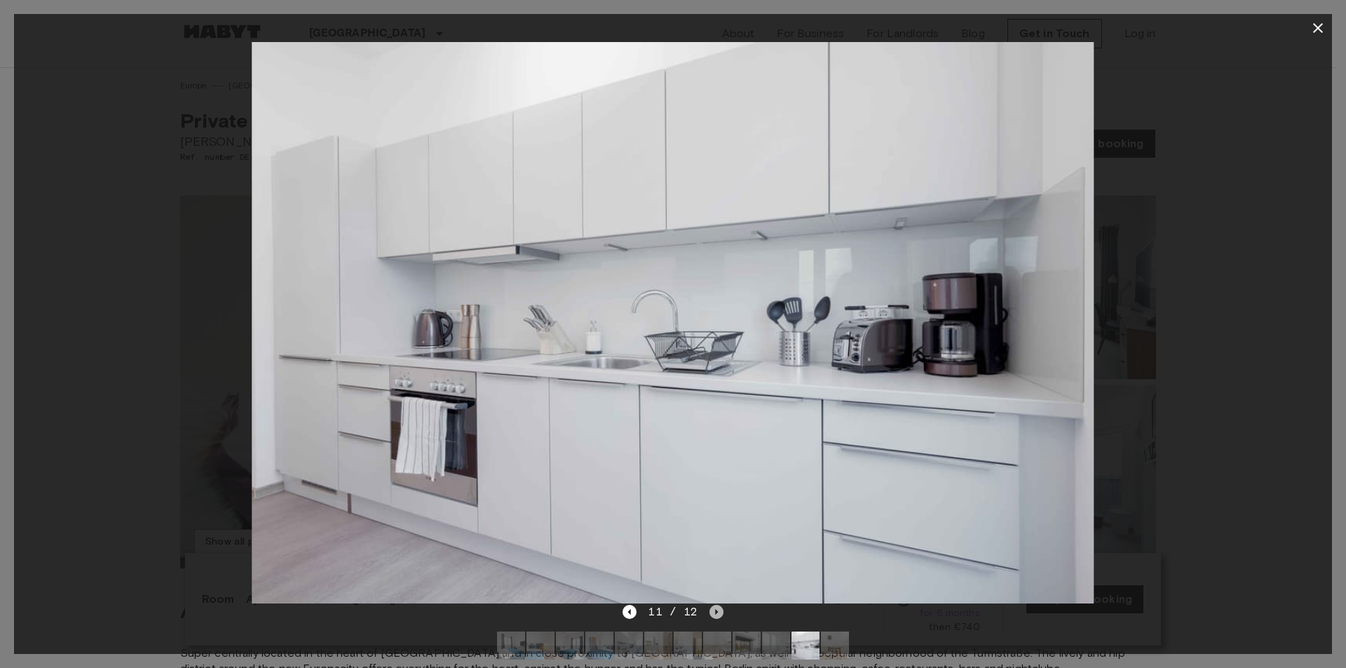
click at [715, 612] on icon "Next image" at bounding box center [716, 612] width 3 height 6
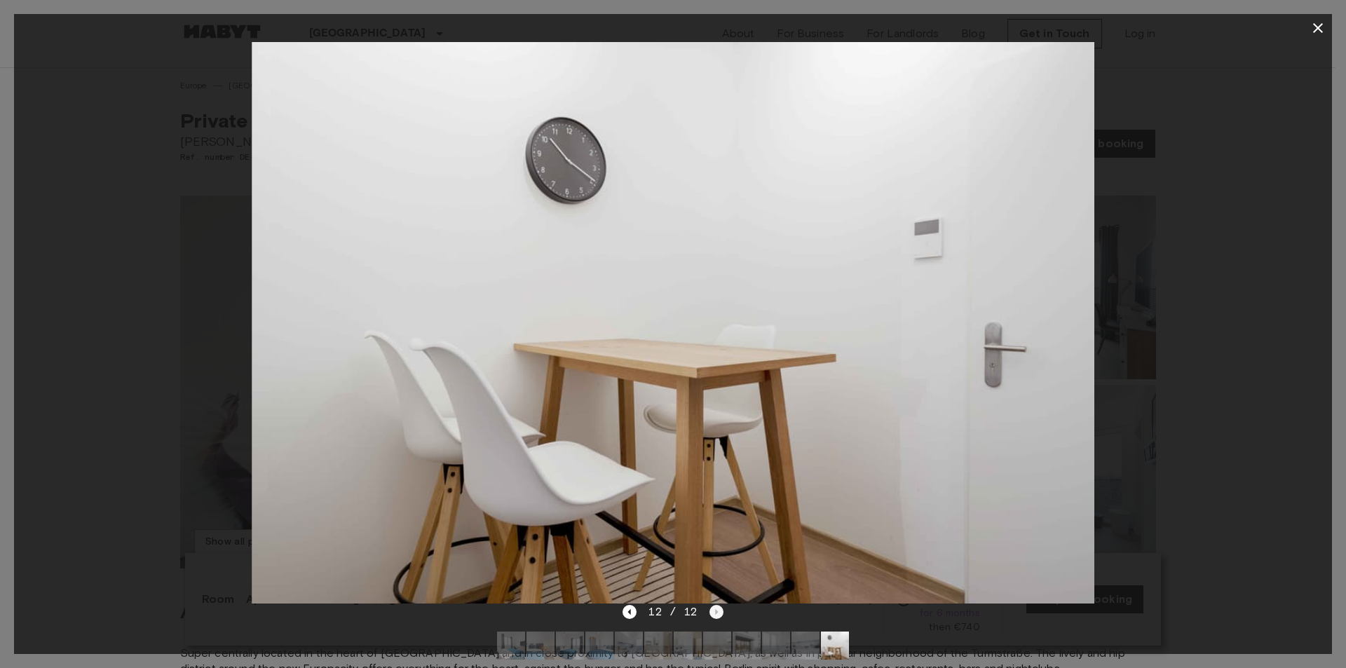
click at [715, 612] on div "12 / 12" at bounding box center [672, 612] width 100 height 17
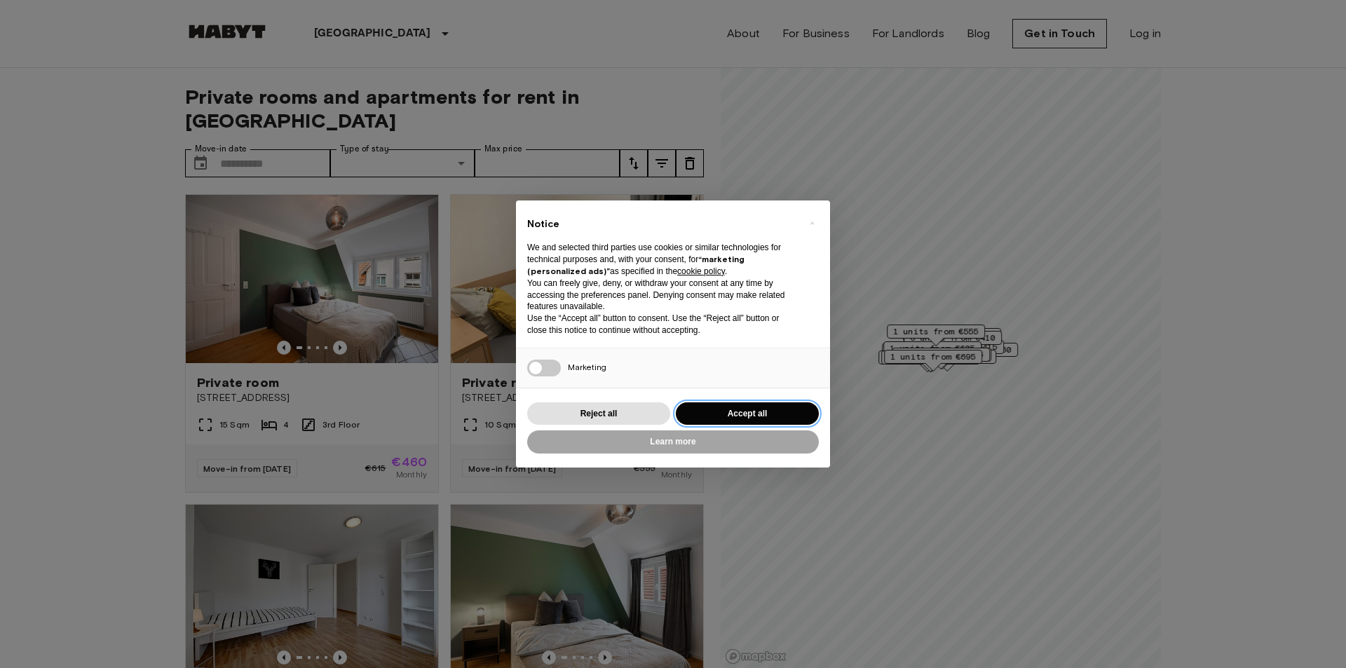
click at [762, 413] on button "Accept all" at bounding box center [747, 413] width 143 height 23
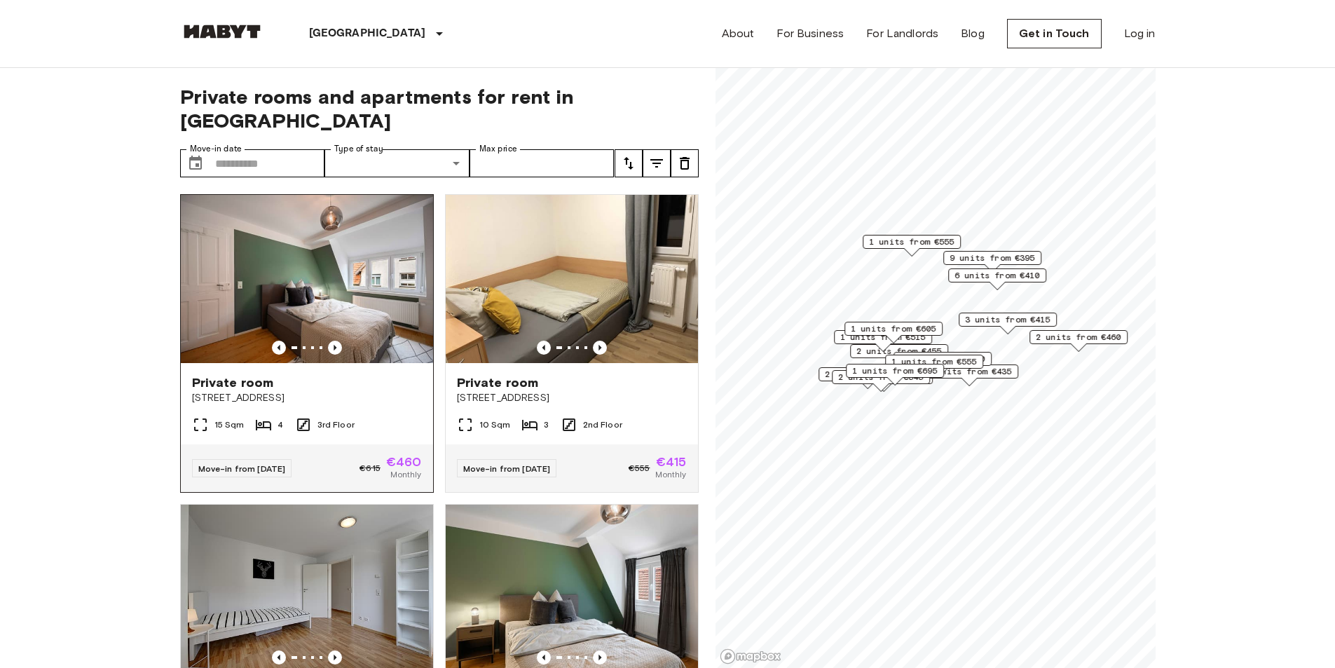
click at [317, 281] on img at bounding box center [307, 279] width 252 height 168
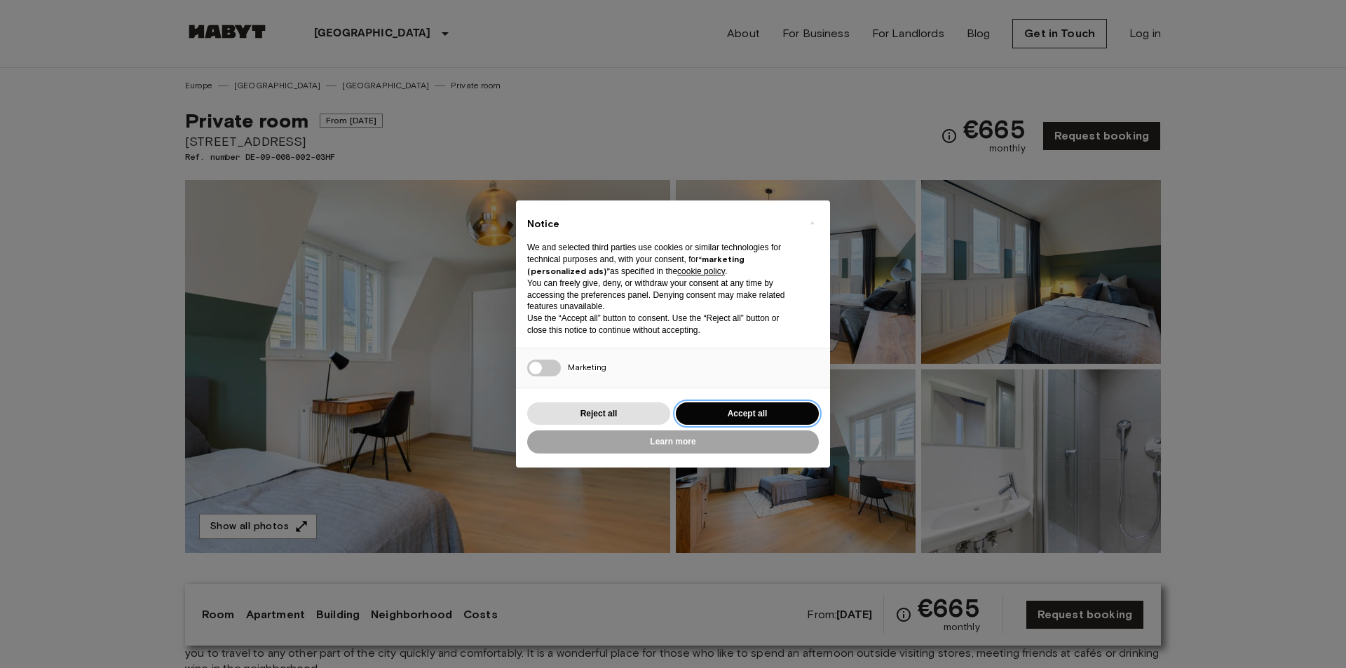
click at [757, 411] on button "Accept all" at bounding box center [747, 413] width 143 height 23
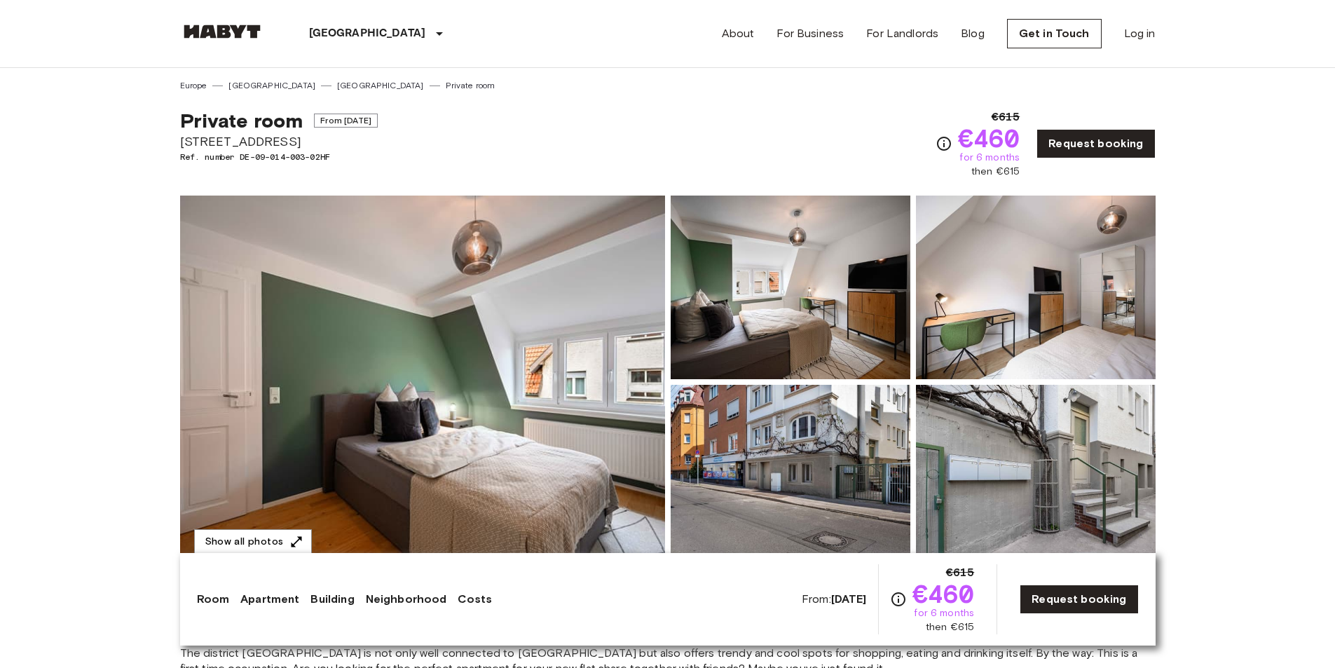
click at [552, 369] on img at bounding box center [422, 382] width 485 height 373
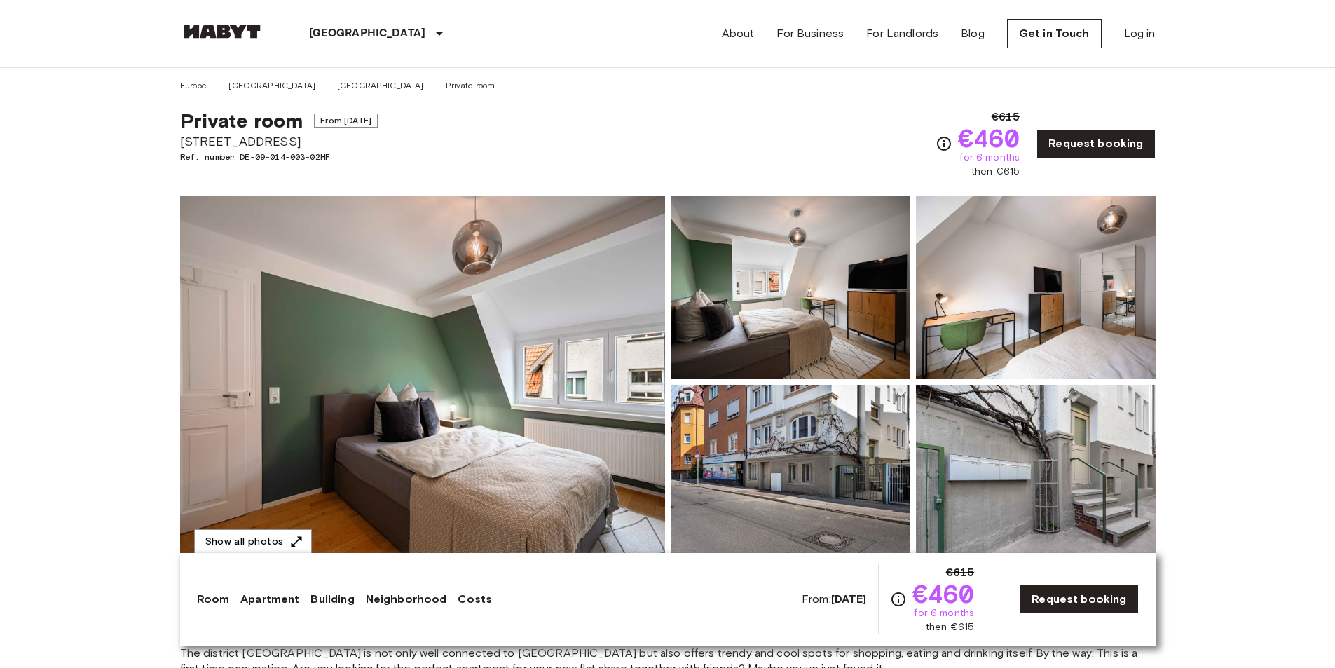
click at [522, 418] on img at bounding box center [422, 382] width 485 height 373
